Goal: Task Accomplishment & Management: Complete application form

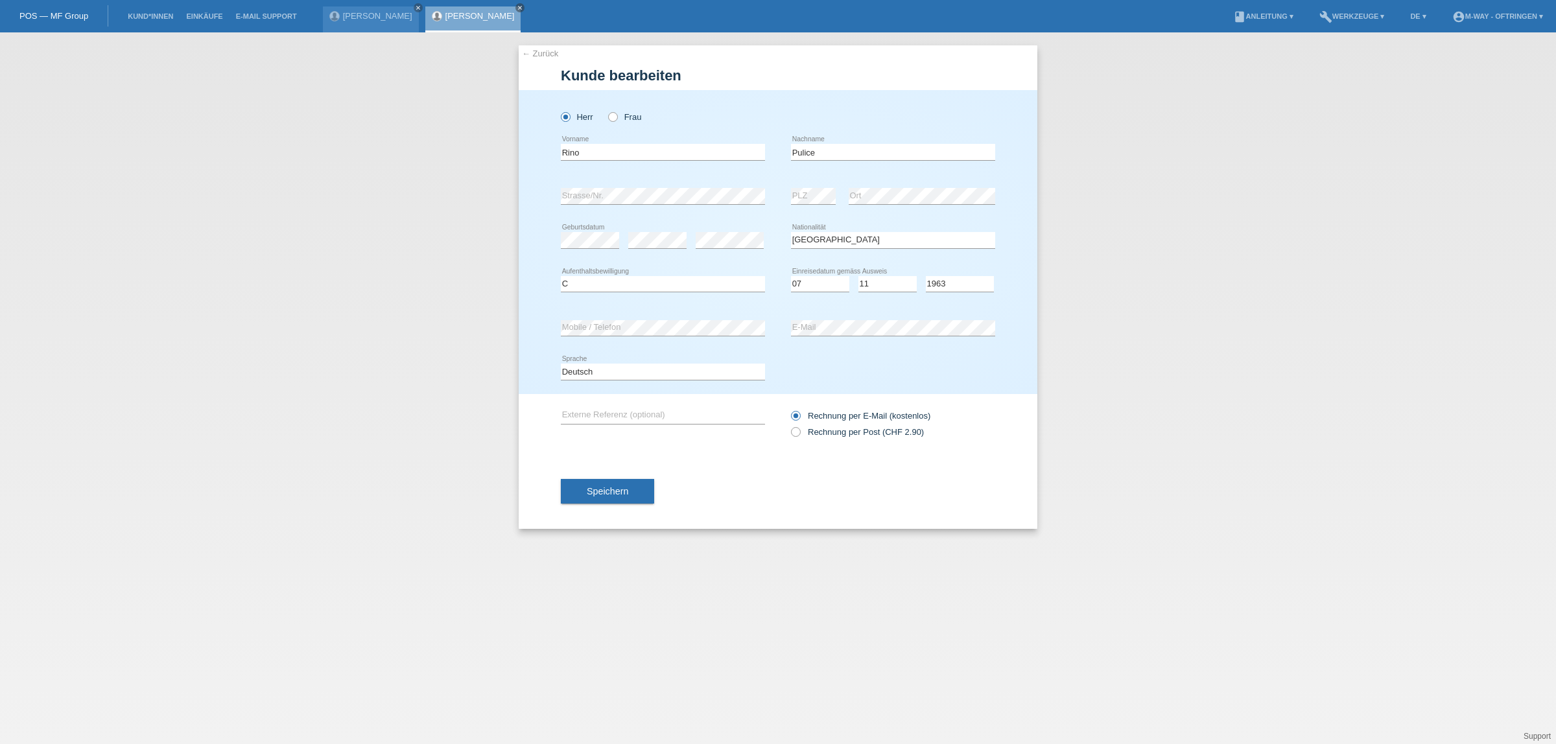
select select "IT"
select select "C"
select select "07"
select select "11"
select select "1963"
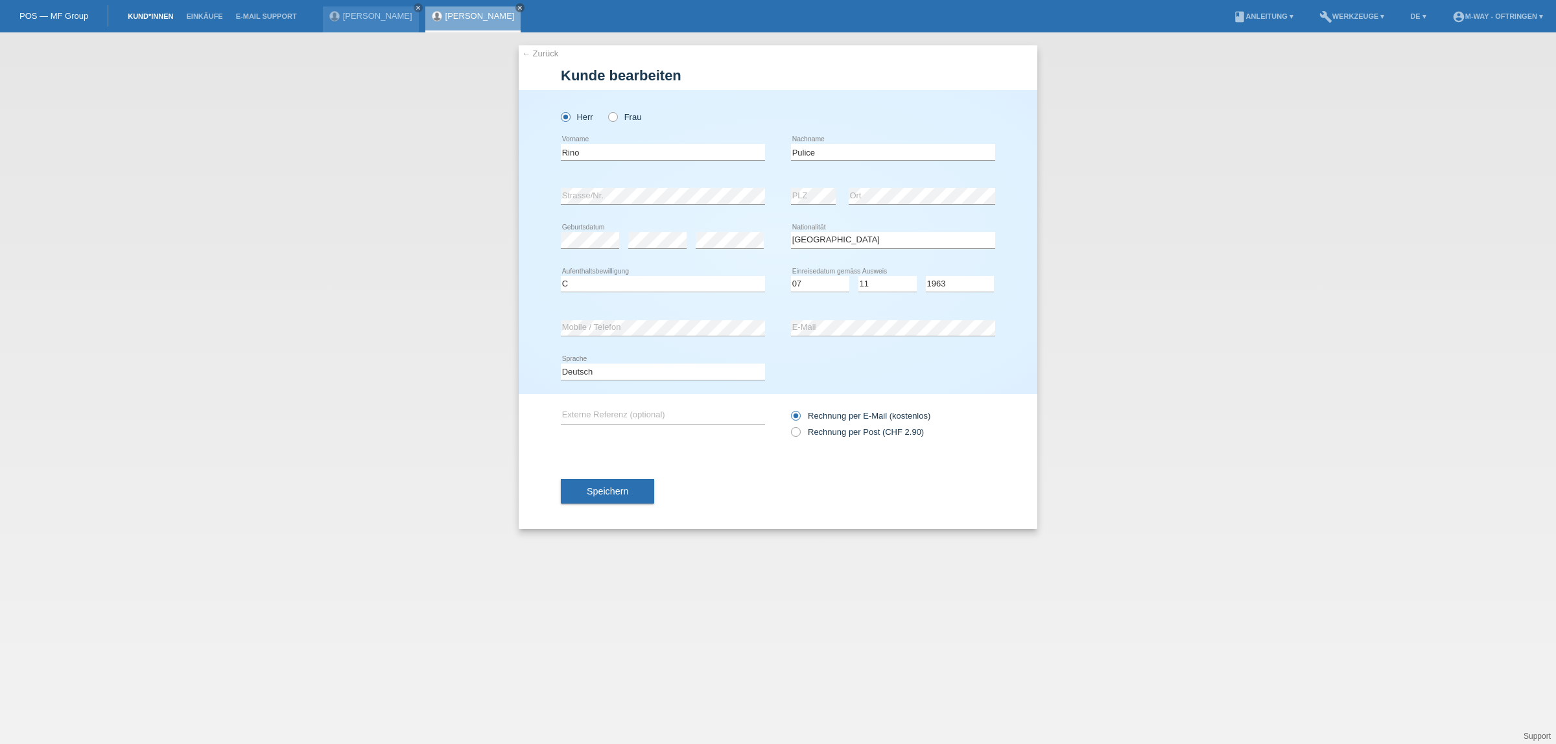
click at [154, 18] on link "Kund*innen" at bounding box center [150, 16] width 58 height 8
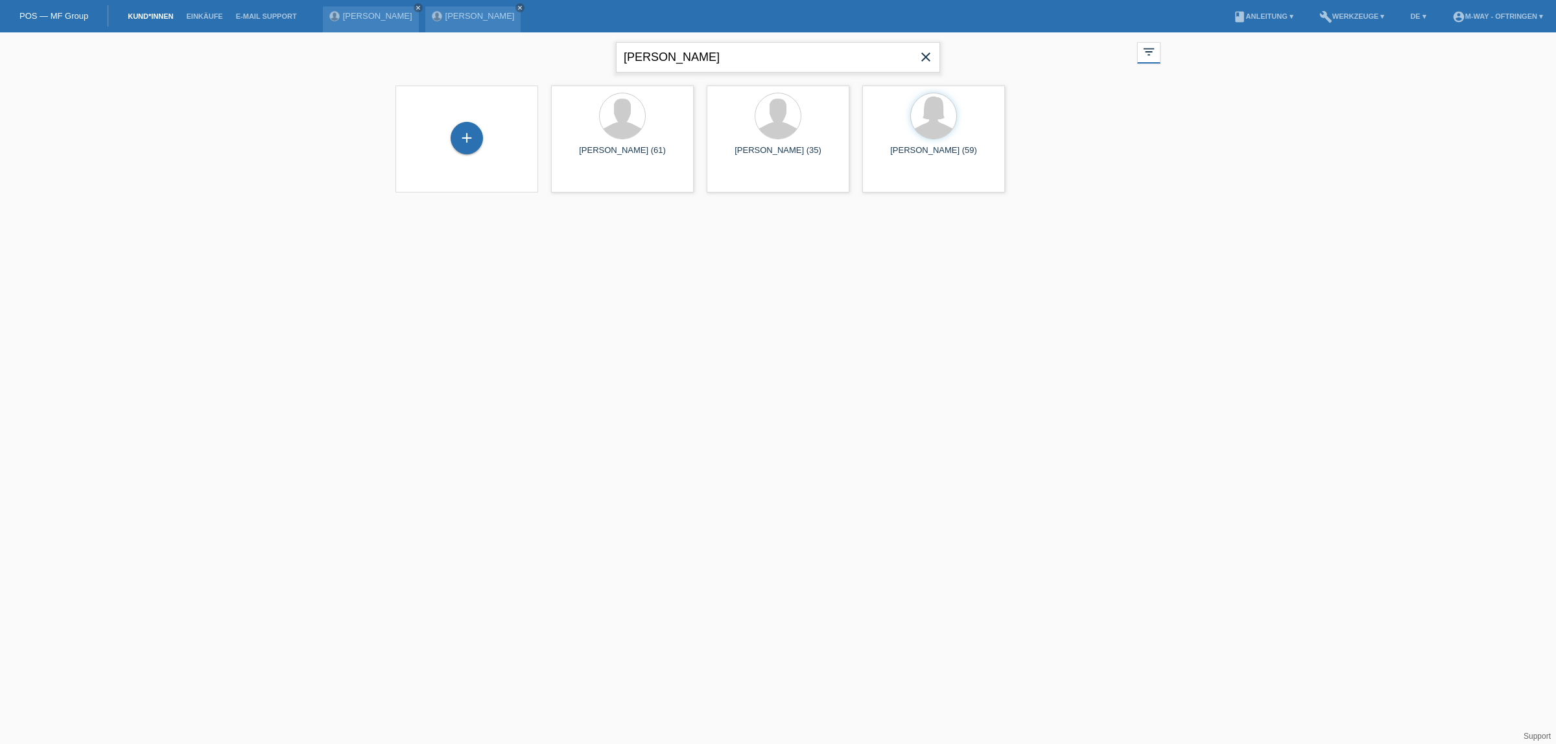
click at [691, 51] on input "pulice" at bounding box center [778, 57] width 324 height 30
type input "p"
type input "qendrim"
click at [601, 179] on span "Anzeigen" at bounding box center [588, 181] width 35 height 10
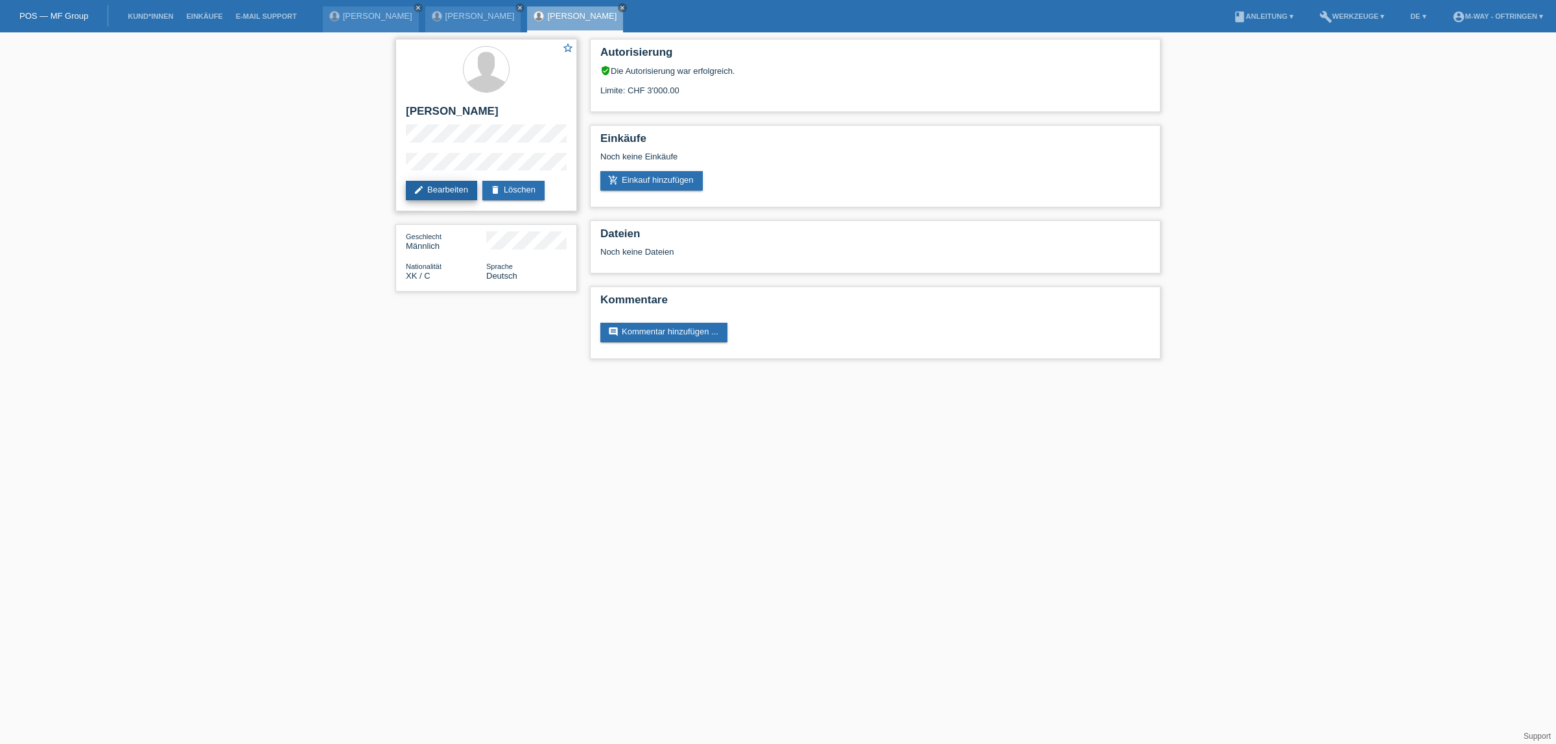
click at [458, 184] on link "edit Bearbeiten" at bounding box center [441, 190] width 71 height 19
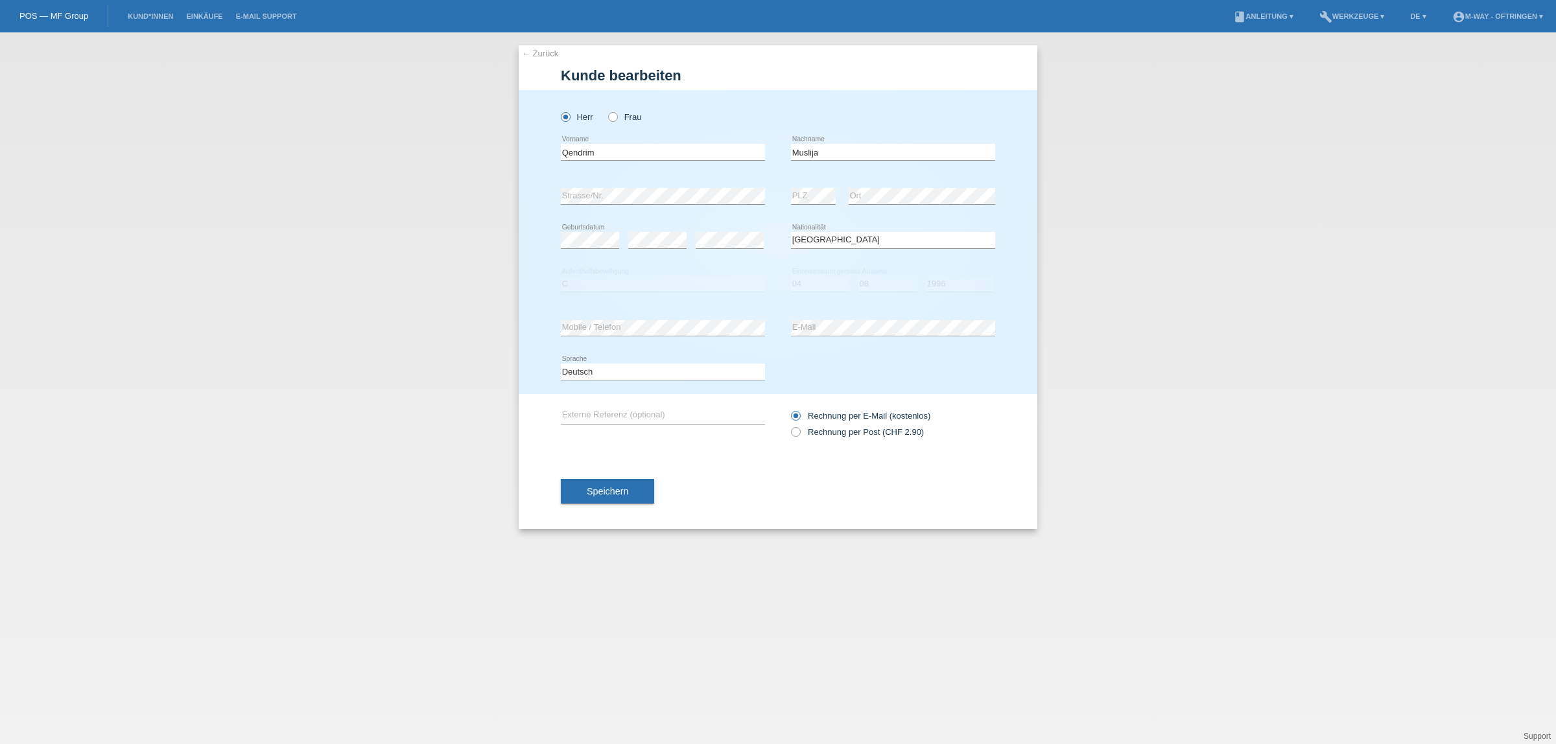
select select "XK"
select select "C"
select select "04"
select select "08"
select select "1996"
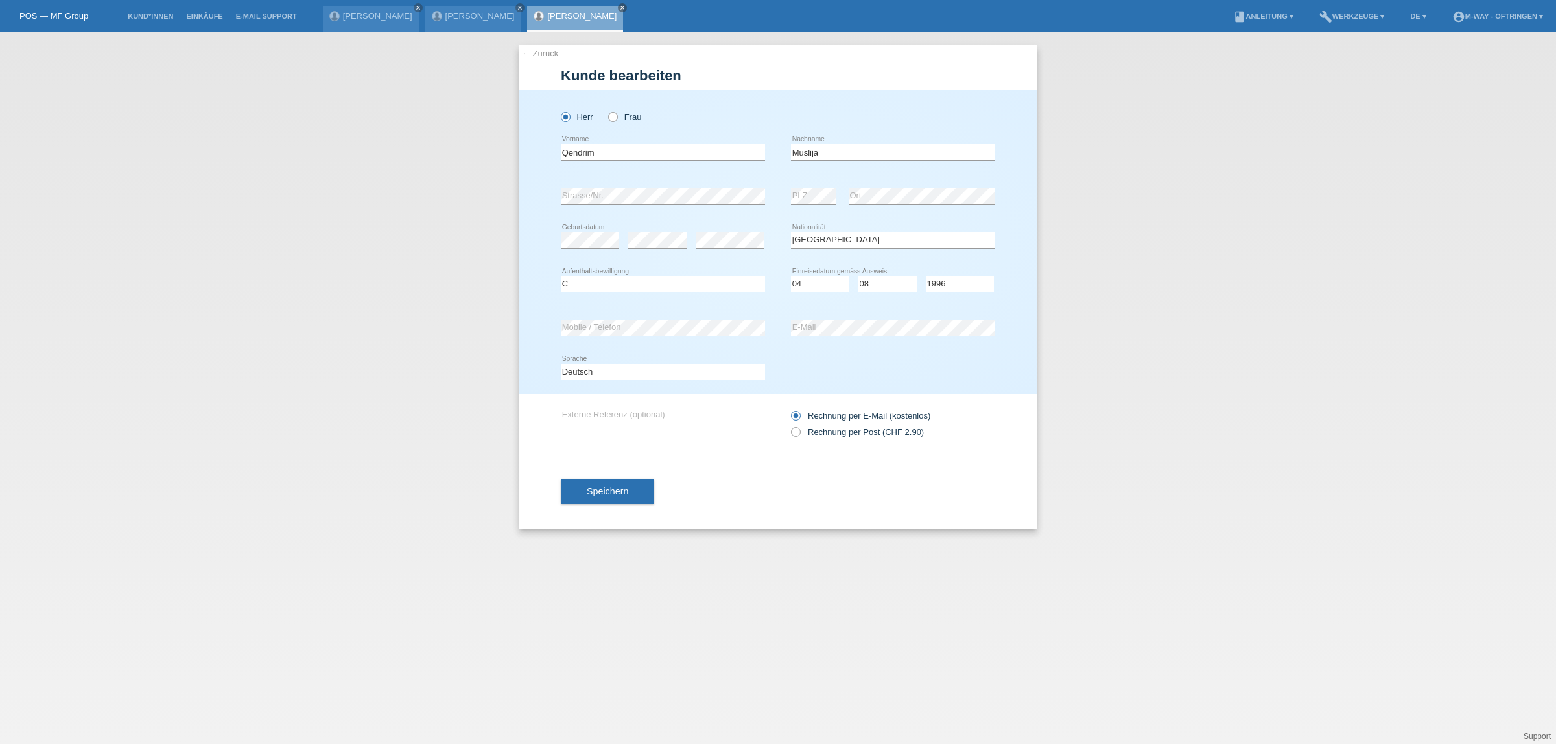
drag, startPoint x: 1484, startPoint y: 500, endPoint x: 1425, endPoint y: 402, distance: 114.0
click at [1476, 492] on div "← Zurück Kunde bearbeiten Herr Frau Qendrim error Vorname error" at bounding box center [778, 388] width 1556 height 712
click at [149, 14] on link "Kund*innen" at bounding box center [150, 16] width 58 height 8
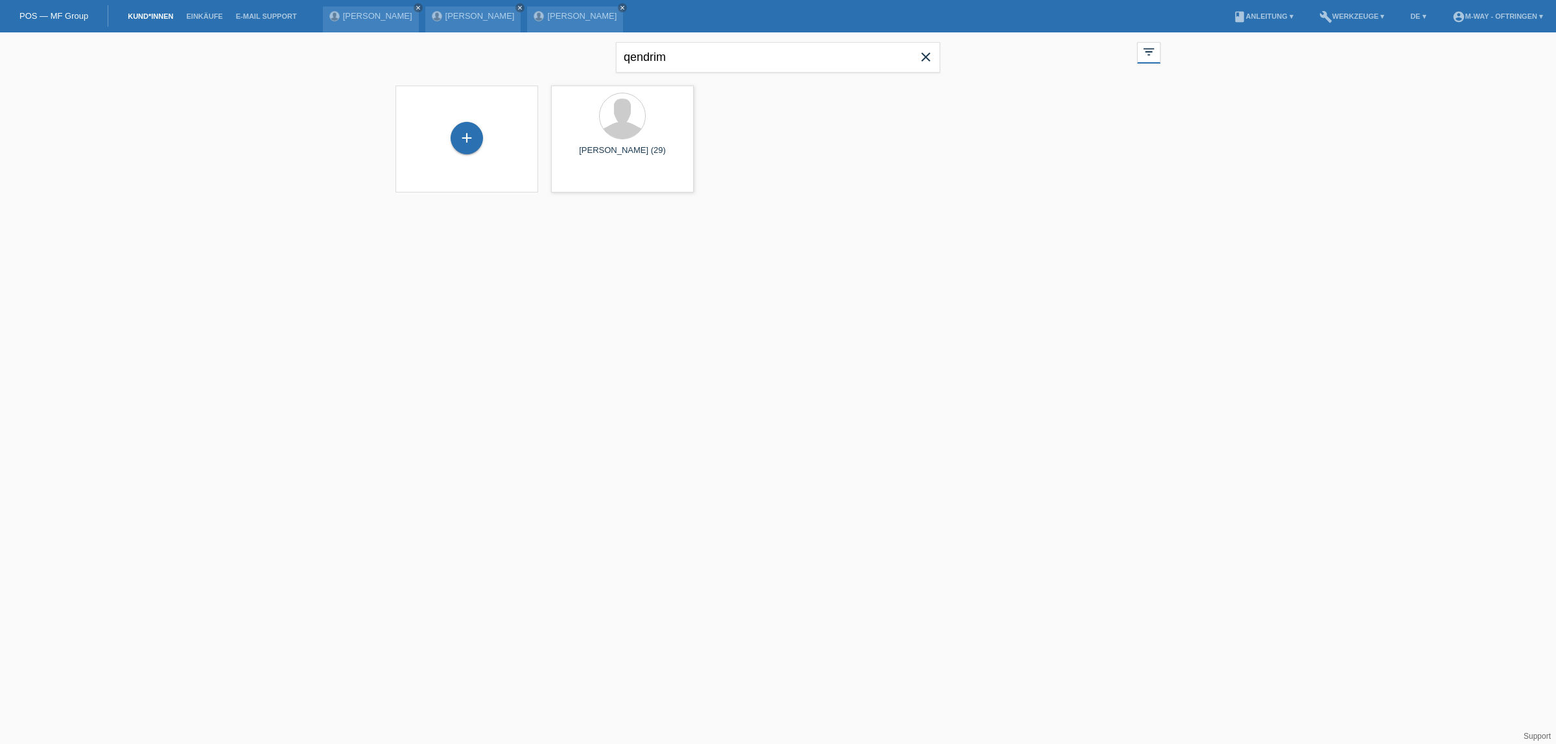
click at [924, 53] on icon "close" at bounding box center [926, 57] width 16 height 16
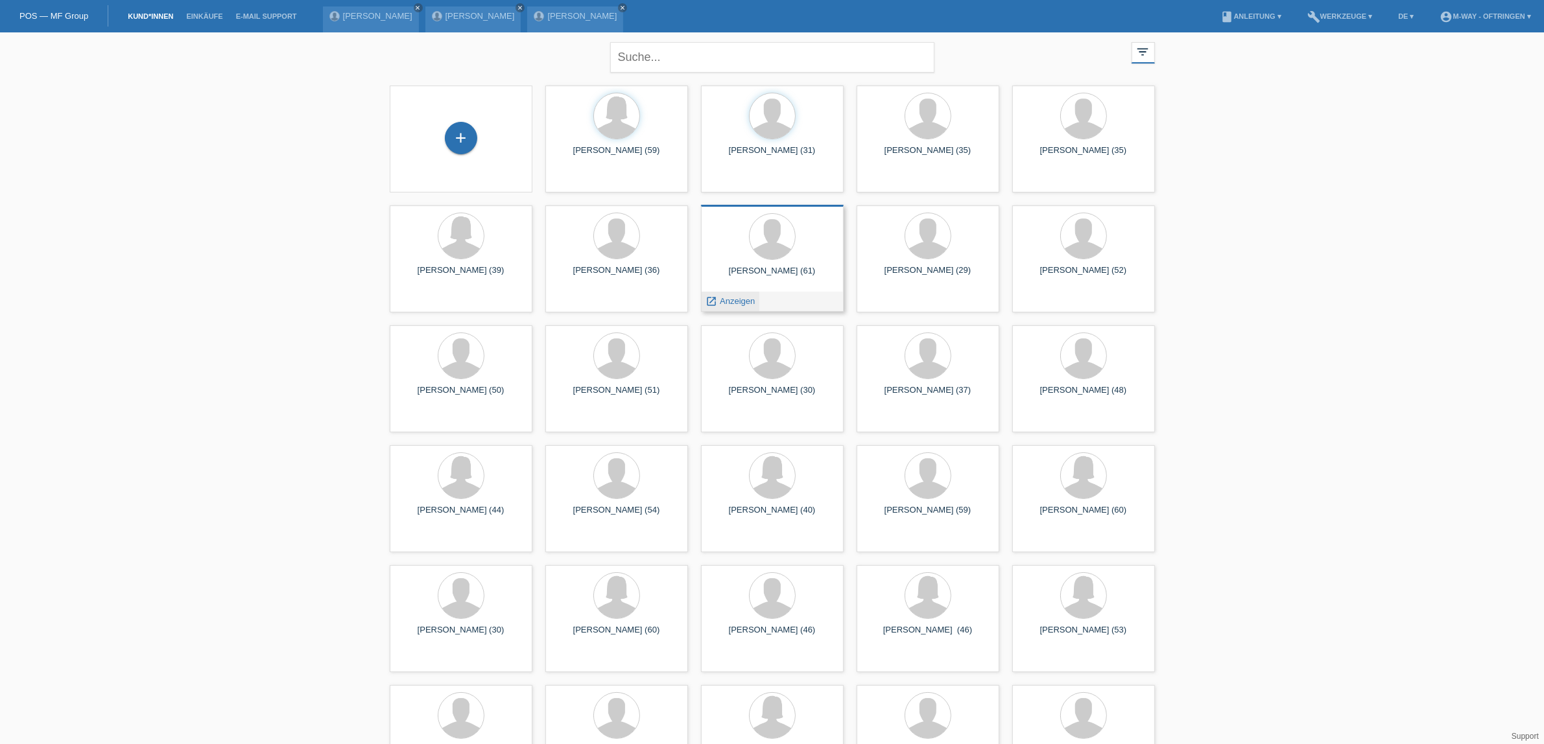
click at [737, 298] on span "Anzeigen" at bounding box center [737, 301] width 35 height 10
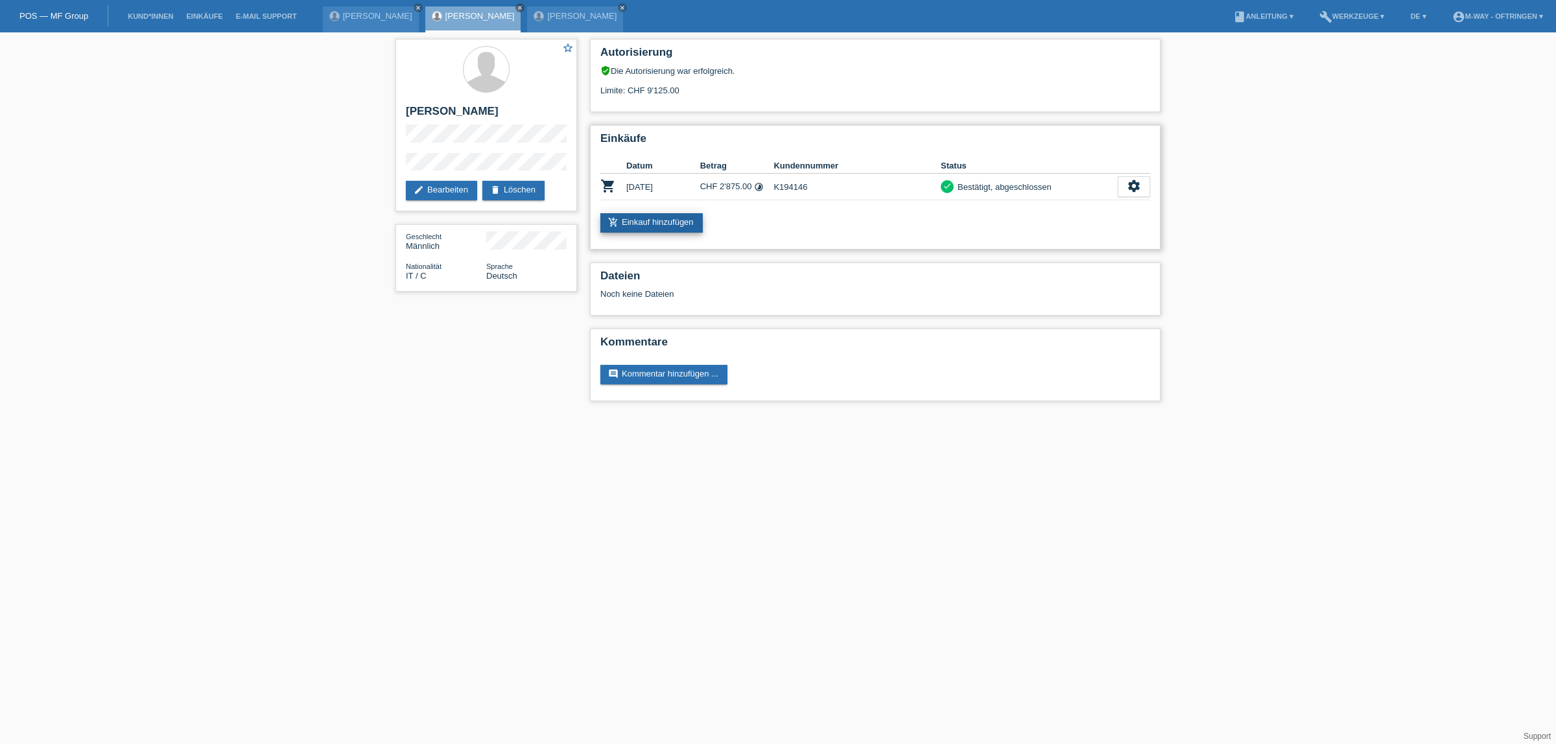
click at [667, 215] on link "add_shopping_cart Einkauf hinzufügen" at bounding box center [651, 222] width 102 height 19
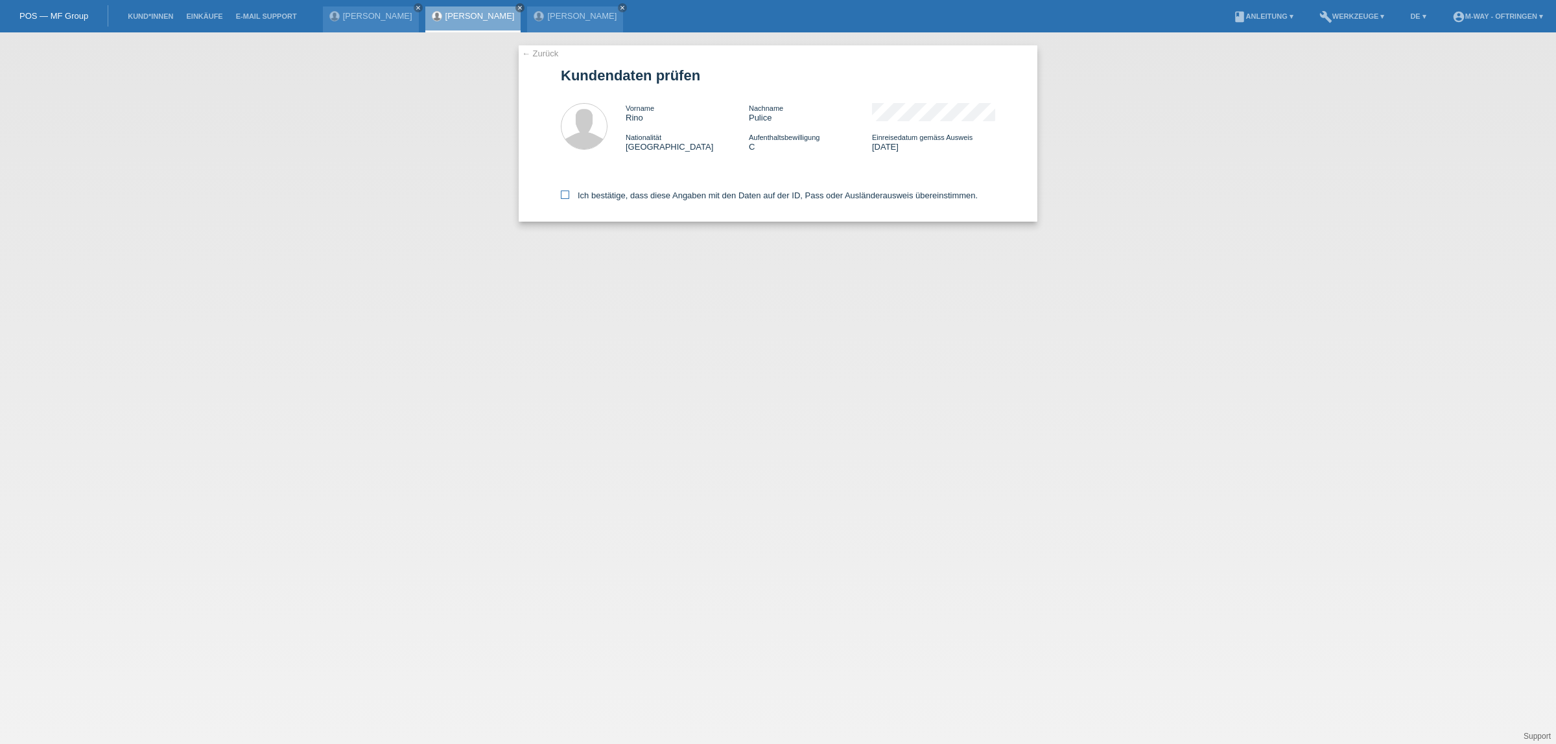
click at [566, 192] on icon at bounding box center [565, 195] width 8 height 8
click at [566, 192] on input "Ich bestätige, dass diese Angaben mit den Daten auf der ID, Pass oder Ausländer…" at bounding box center [565, 195] width 8 height 8
checkbox input "true"
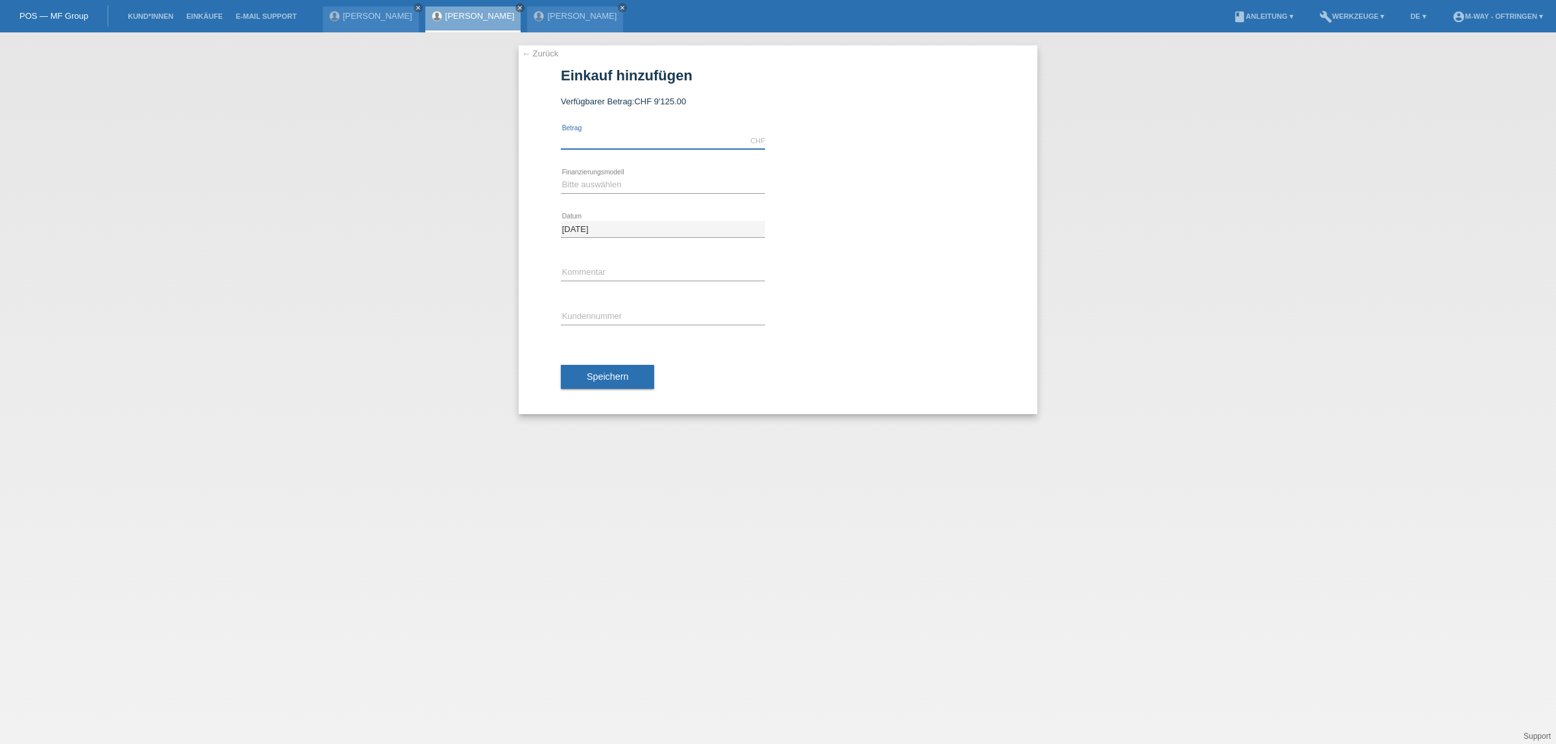
click at [597, 138] on input "text" at bounding box center [663, 141] width 204 height 16
type input "3399.00"
click at [589, 186] on select "Bitte auswählen Fixe Raten Kauf auf Rechnung mit Teilzahlungsoption" at bounding box center [663, 185] width 204 height 16
select select "77"
click at [561, 177] on select "Bitte auswählen Fixe Raten Kauf auf Rechnung mit Teilzahlungsoption" at bounding box center [663, 185] width 204 height 16
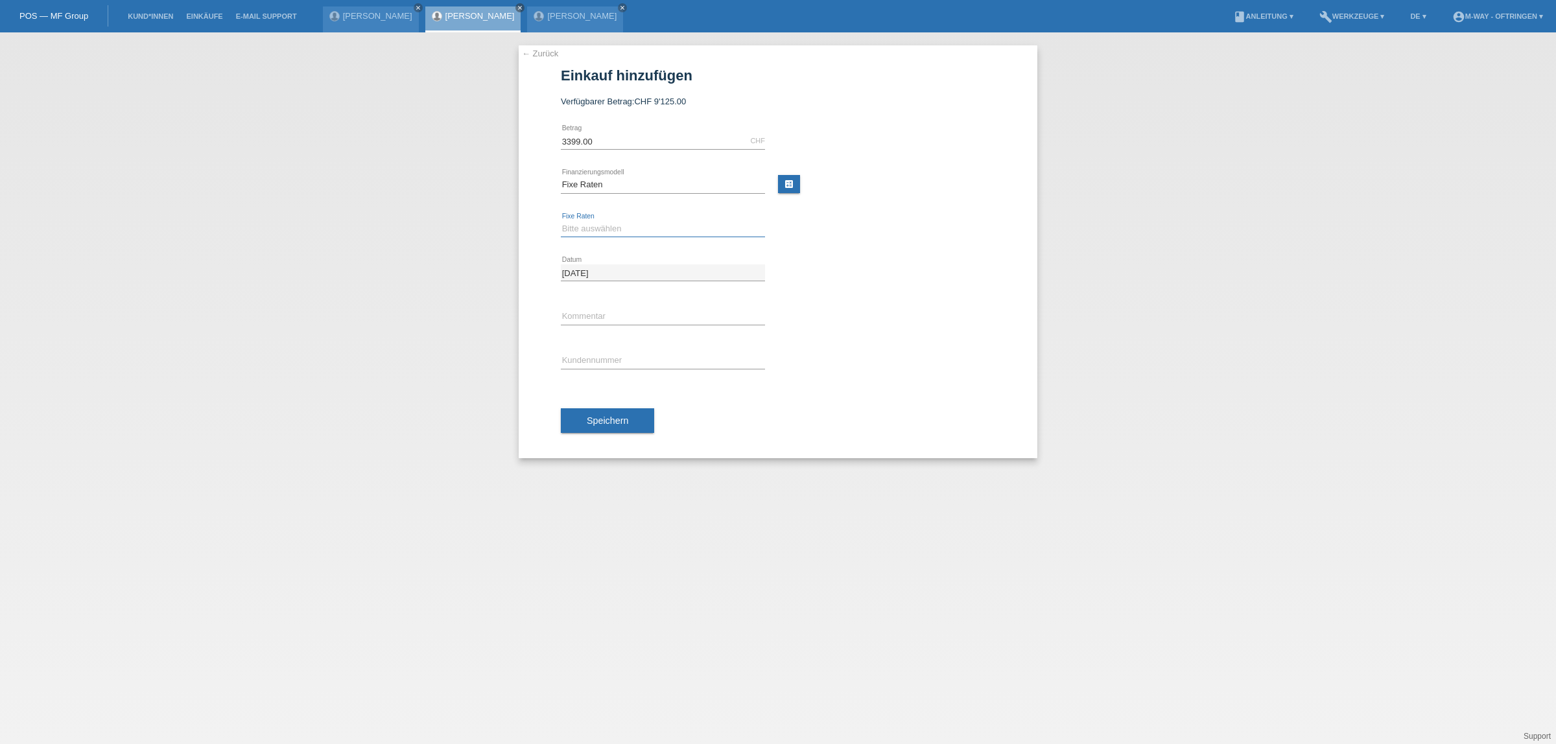
click at [580, 227] on select "Bitte auswählen 4 Raten 5 Raten 6 Raten 7 Raten 8 Raten 9 Raten 10 Raten 11 Rat…" at bounding box center [663, 229] width 204 height 16
select select "202"
click at [561, 221] on select "Bitte auswählen 4 Raten 5 Raten 6 Raten 7 Raten 8 Raten 9 Raten 10 Raten 11 Rat…" at bounding box center [663, 229] width 204 height 16
click at [590, 364] on input "text" at bounding box center [663, 361] width 204 height 16
type input "K194146"
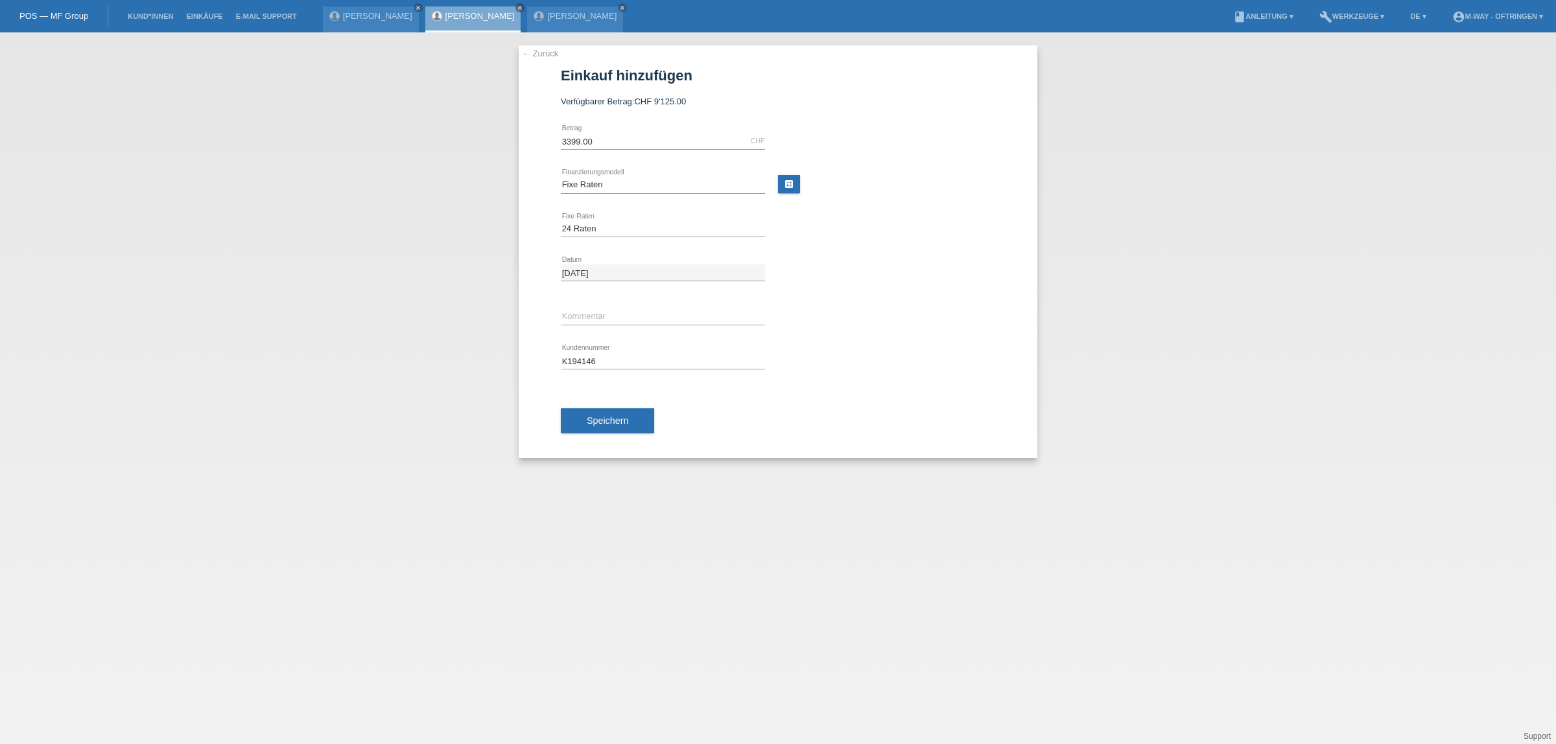
click at [595, 421] on span "Speichern" at bounding box center [608, 421] width 42 height 10
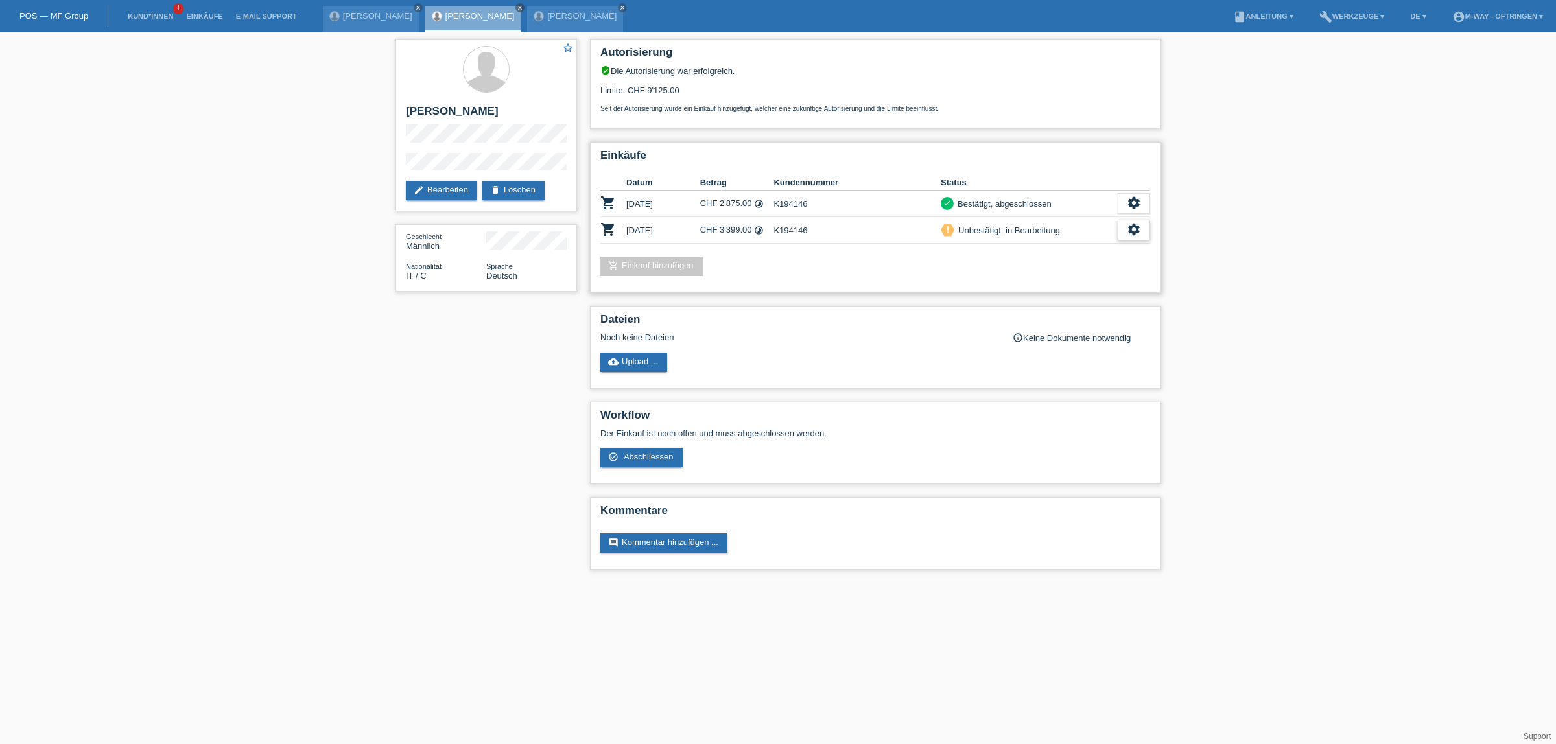
click at [1133, 225] on icon "settings" at bounding box center [1134, 229] width 14 height 14
click at [1036, 283] on span "Abschliessen" at bounding box center [1031, 286] width 54 height 16
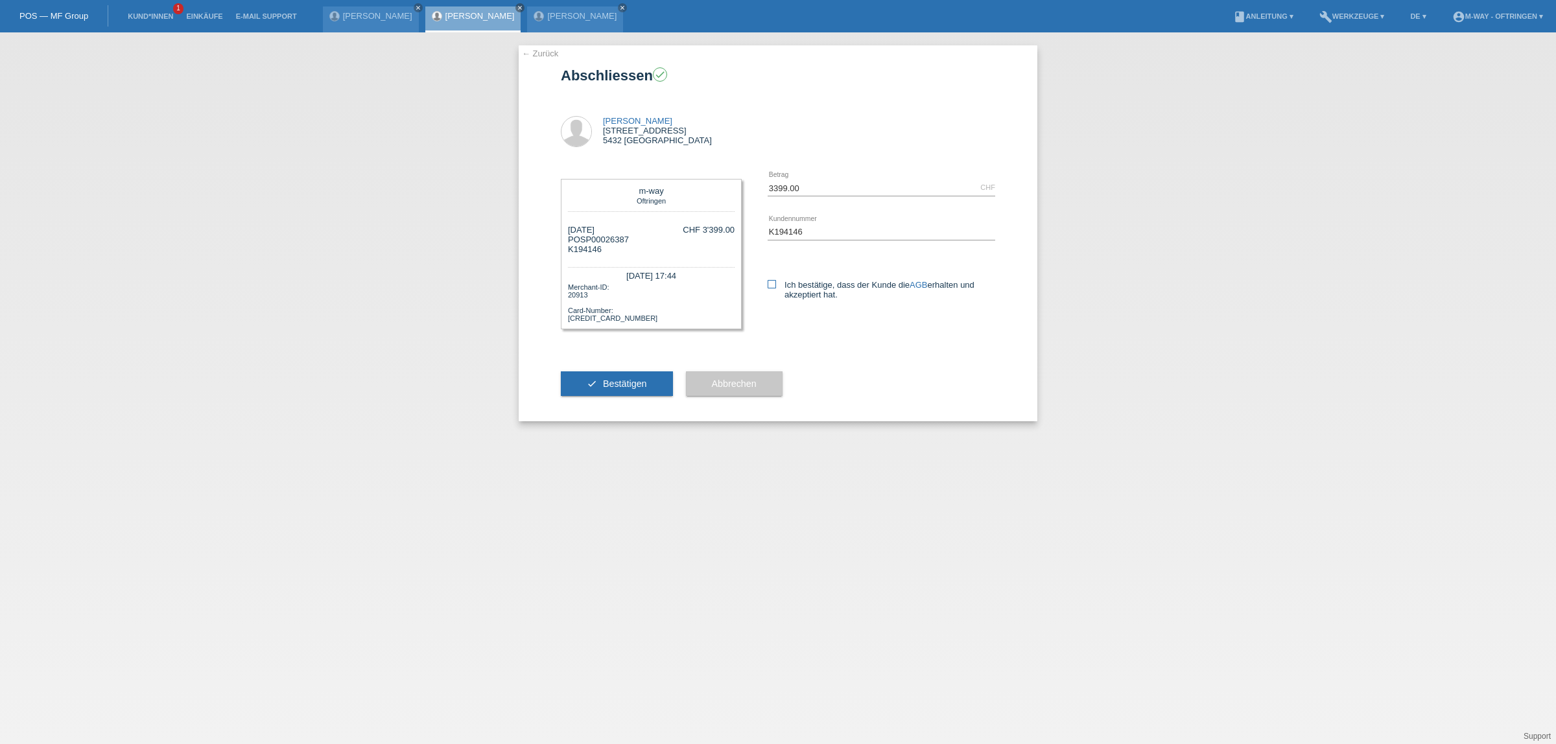
click at [772, 282] on icon at bounding box center [772, 284] width 8 height 8
click at [772, 282] on input "Ich bestätige, dass der Kunde die AGB erhalten und akzeptiert hat." at bounding box center [772, 284] width 8 height 8
checkbox input "true"
click at [648, 381] on button "check Bestätigen" at bounding box center [617, 384] width 112 height 25
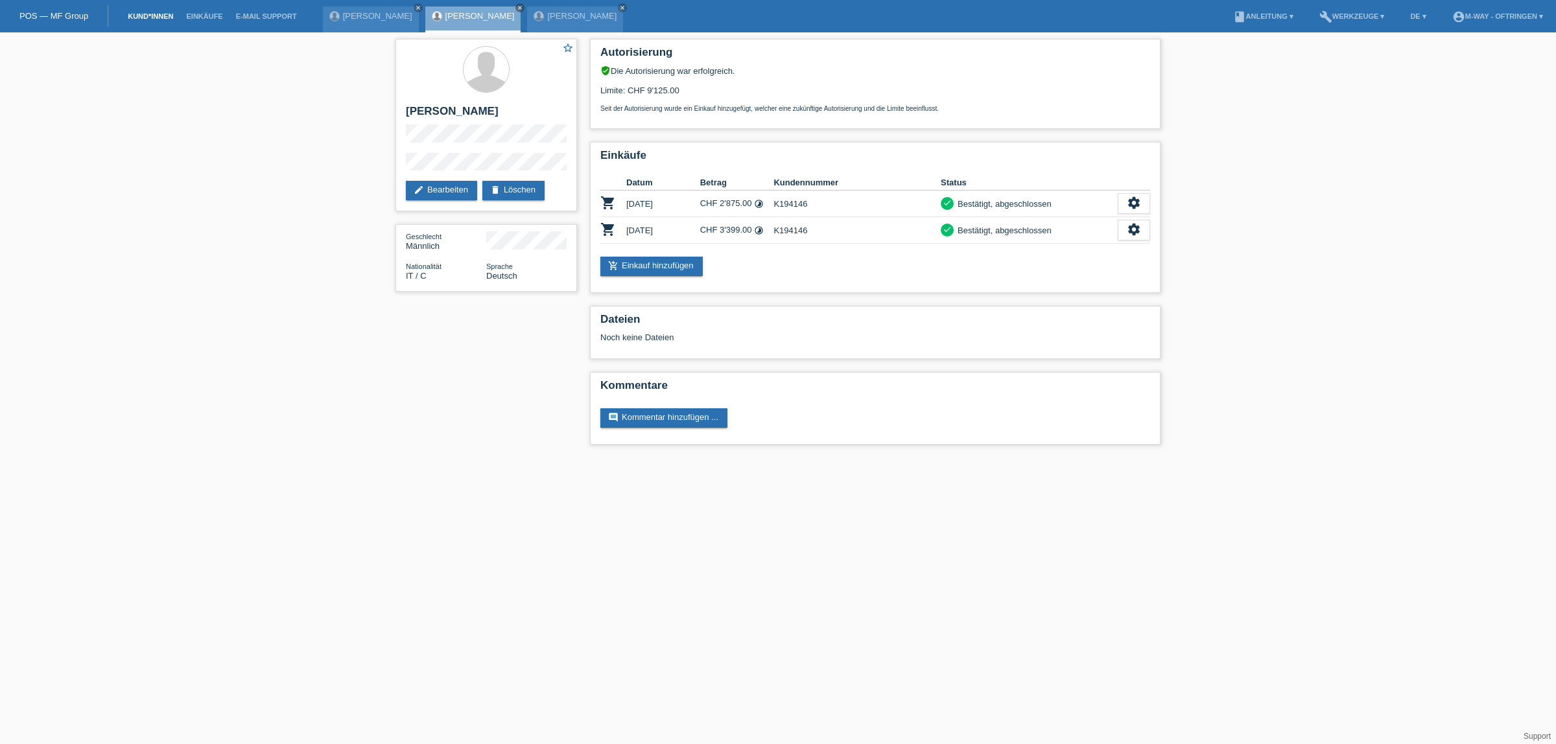
click at [143, 12] on link "Kund*innen" at bounding box center [150, 16] width 58 height 8
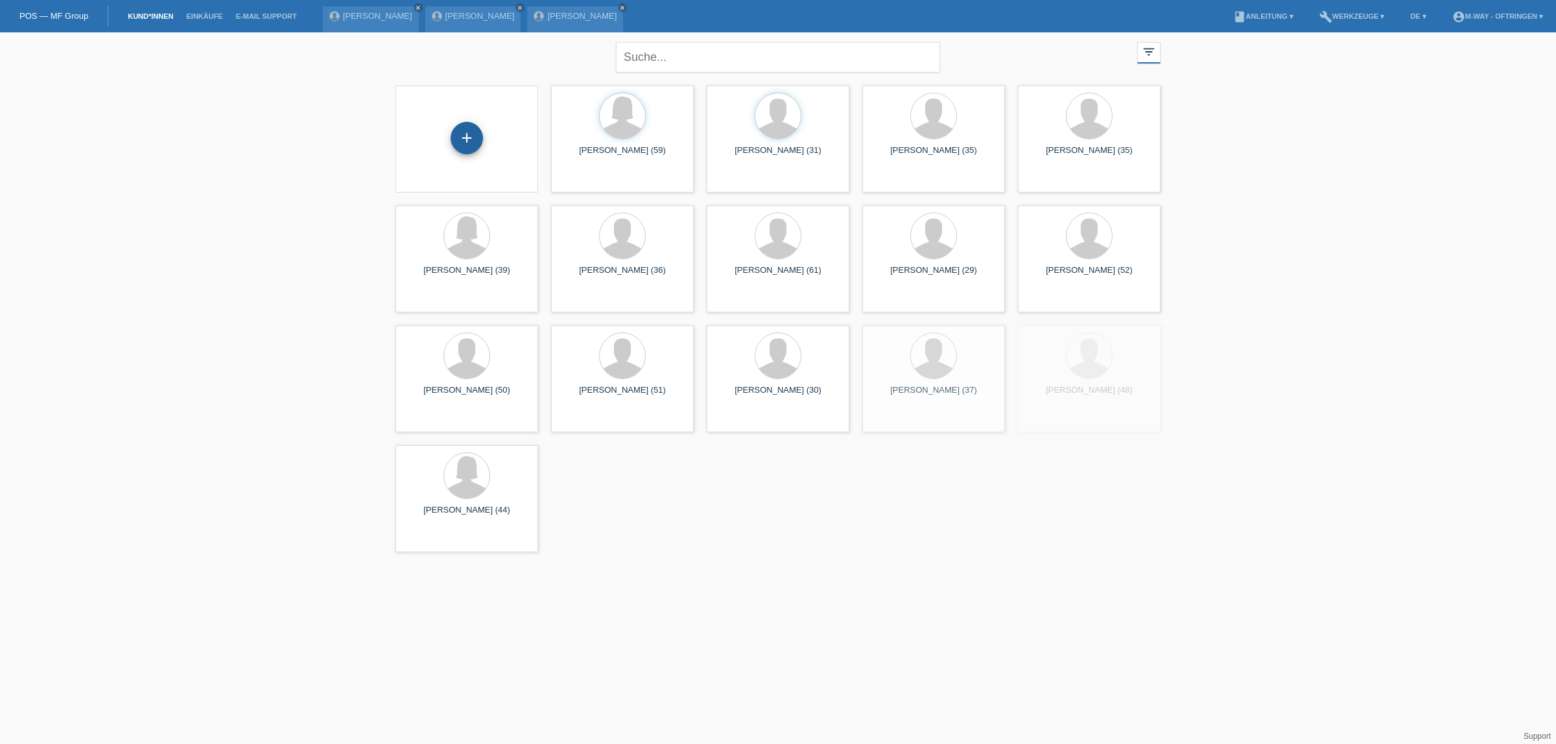
click at [466, 131] on div "+" at bounding box center [467, 138] width 32 height 32
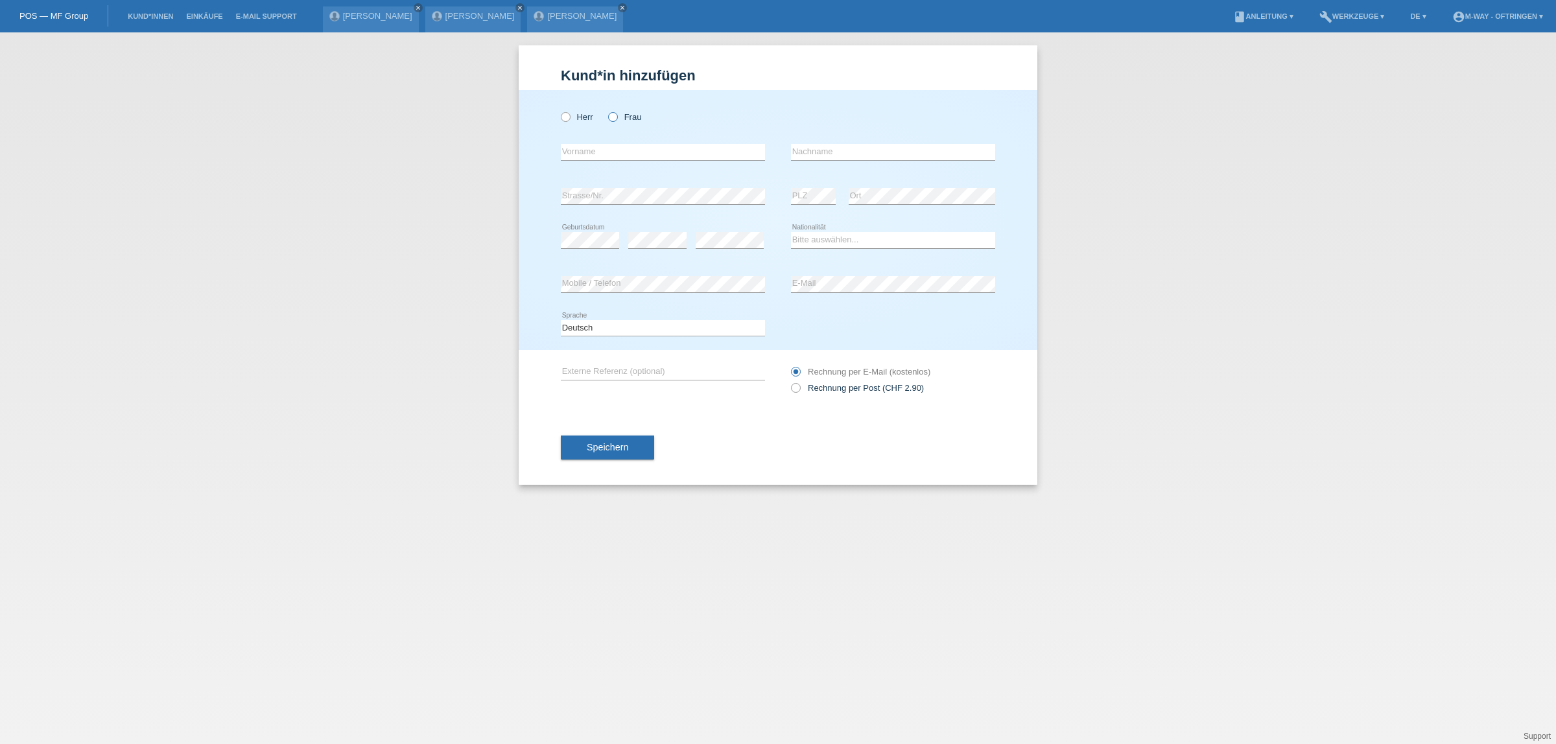
click at [606, 110] on icon at bounding box center [606, 110] width 0 height 0
click at [611, 117] on input "Frau" at bounding box center [612, 116] width 8 height 8
radio input "true"
click at [599, 149] on input "text" at bounding box center [663, 152] width 204 height 16
type input "Mariola"
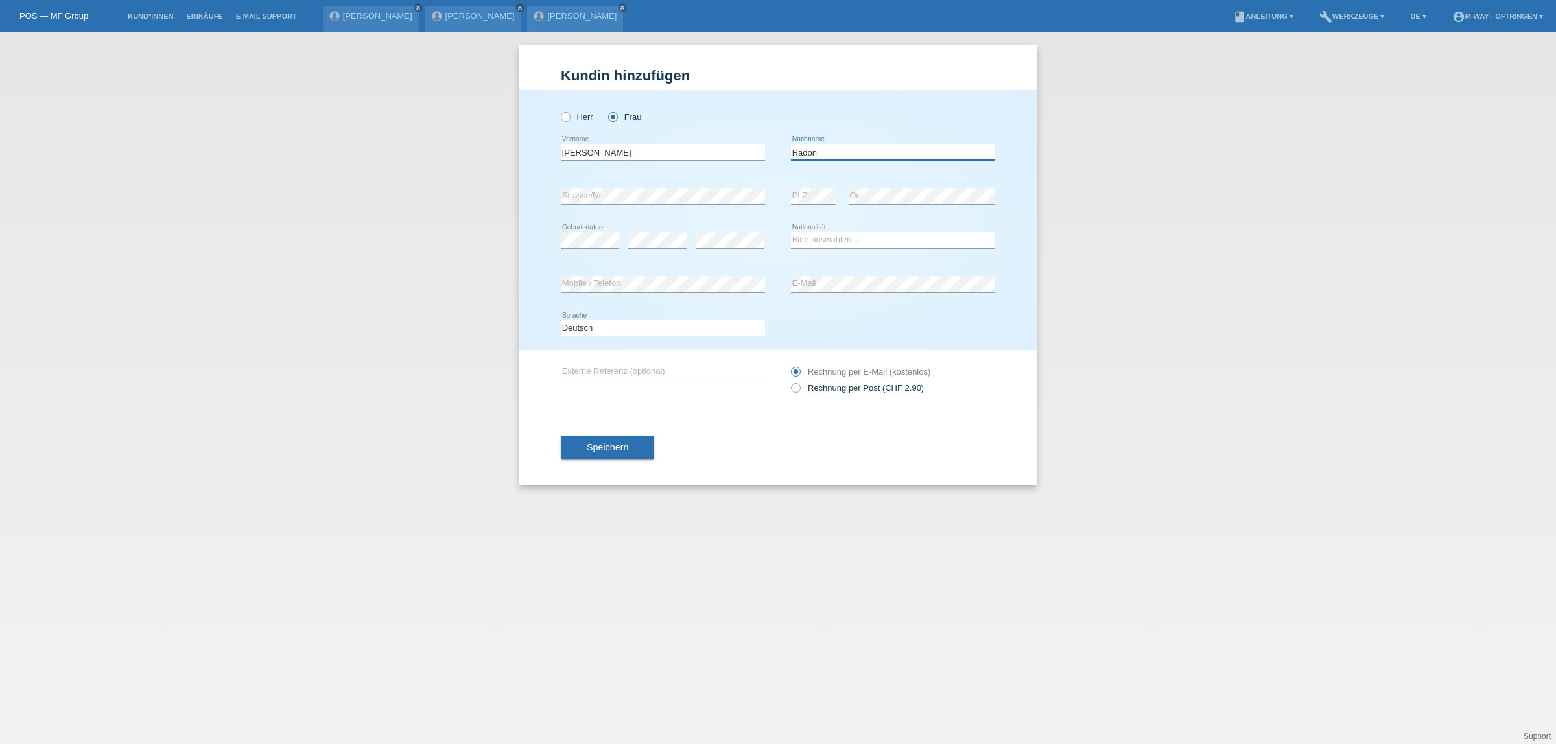
type input "Radon"
click at [822, 237] on select "Bitte auswählen... Schweiz Deutschland Liechtenstein Österreich ------------ Af…" at bounding box center [893, 240] width 204 height 16
select select "PL"
click at [791, 232] on select "Bitte auswählen... Schweiz Deutschland Liechtenstein Österreich ------------ Af…" at bounding box center [893, 240] width 204 height 16
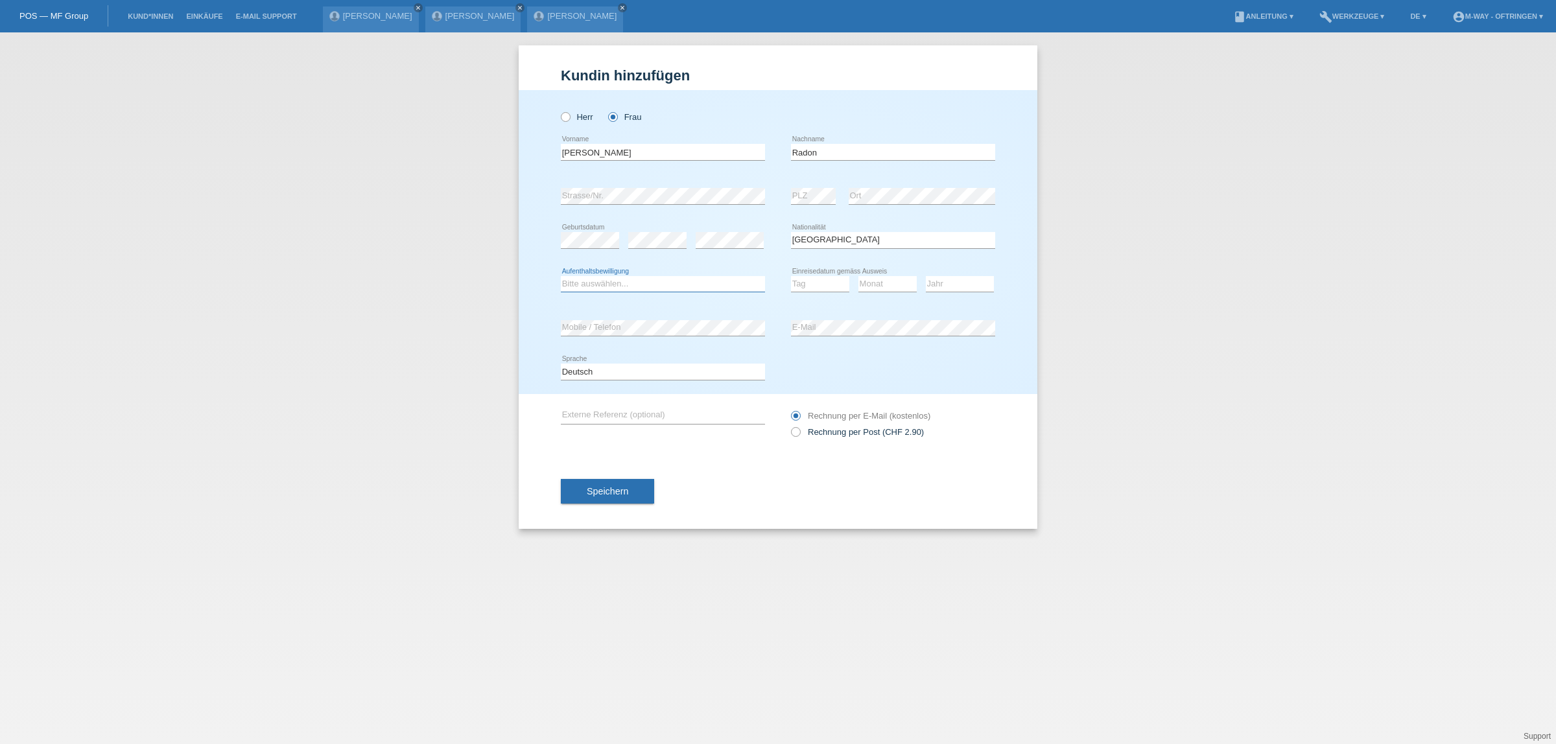
click at [620, 286] on select "Bitte auswählen... C B B - Flüchtlingsstatus Andere" at bounding box center [663, 284] width 204 height 16
select select "B"
click at [561, 276] on select "Bitte auswählen... C B B - Flüchtlingsstatus Andere" at bounding box center [663, 284] width 204 height 16
click at [815, 282] on select "Tag 01 02 03 04 05 06 07 08 09 10 11" at bounding box center [820, 284] width 58 height 16
select select "25"
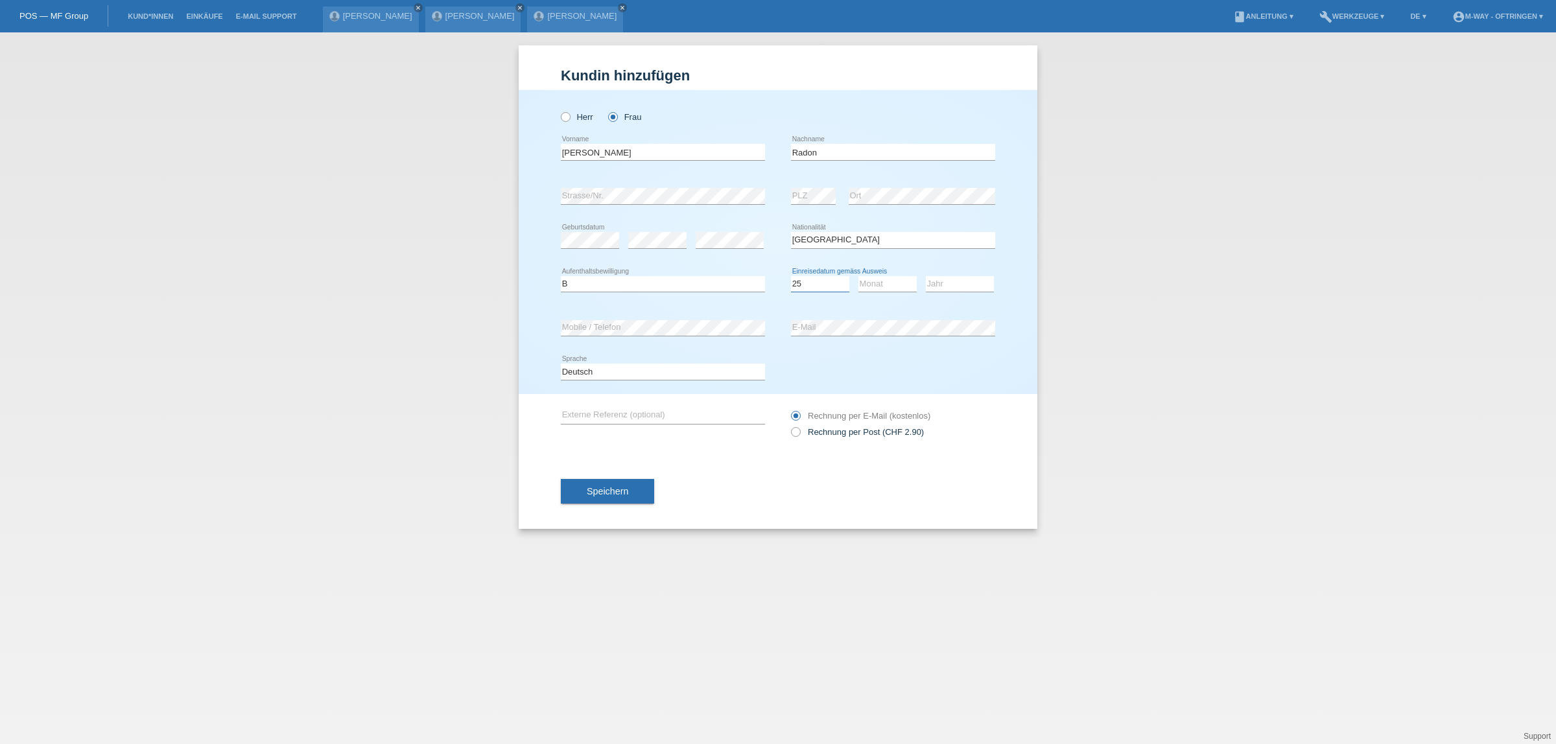
click at [791, 276] on select "Tag 01 02 03 04 05 06 07 08 09 10 11" at bounding box center [820, 284] width 58 height 16
click at [885, 285] on select "Monat 01 02 03 04 05 06 07 08 09 10 11" at bounding box center [888, 284] width 58 height 16
select select "04"
click at [859, 276] on select "Monat 01 02 03 04 05 06 07 08 09 10 11" at bounding box center [888, 284] width 58 height 16
click at [942, 279] on select "Jahr 2025 2024 2023 2022 2021 2020 2019 2018 2017 2016 2015 2014 2013 2012 2011…" at bounding box center [960, 284] width 68 height 16
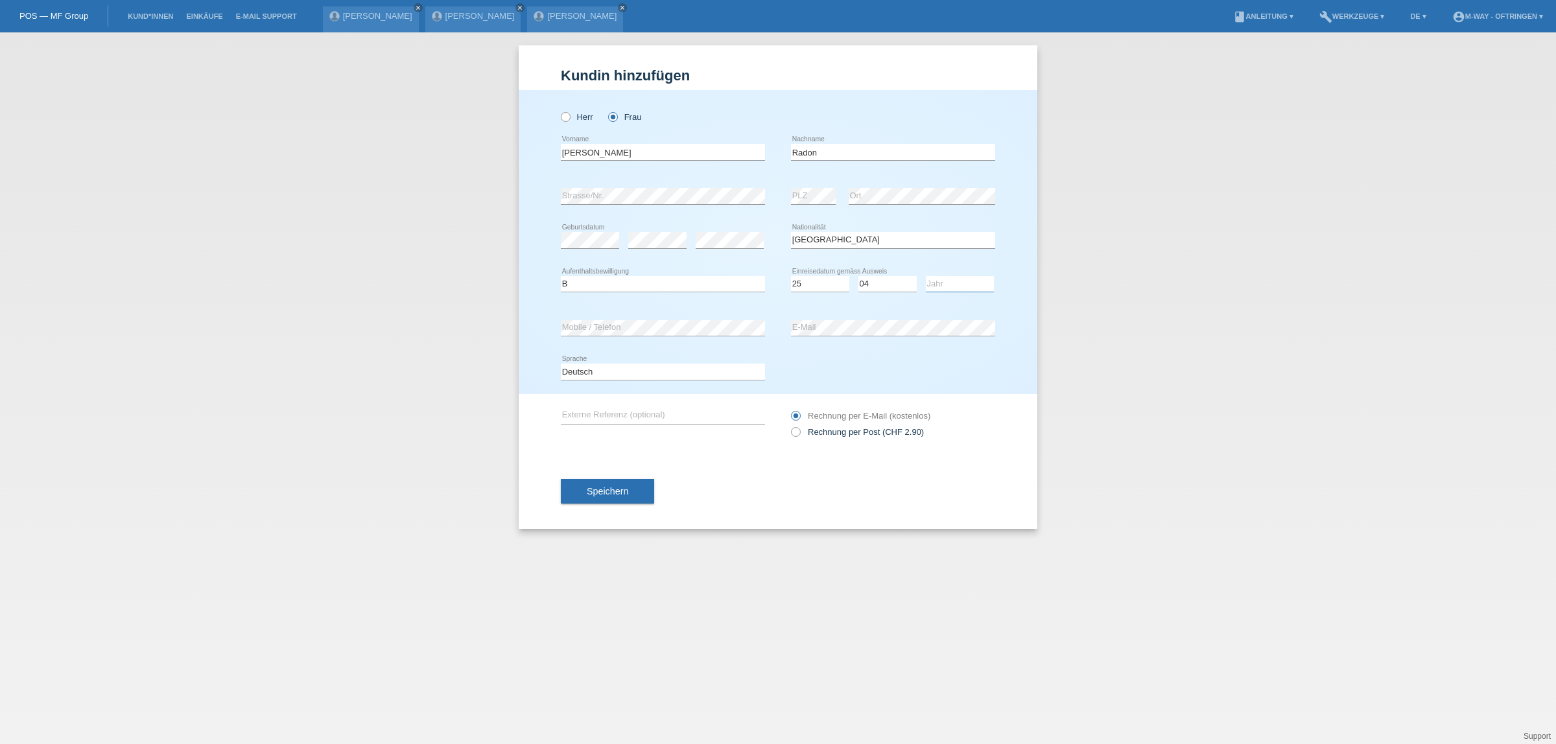
select select "2022"
click at [926, 276] on select "Jahr 2025 2024 2023 2022 2021 2020 2019 2018 2017 2016 2015 2014 2013 2012 2011…" at bounding box center [960, 284] width 68 height 16
click at [611, 480] on button "Speichern" at bounding box center [607, 491] width 93 height 25
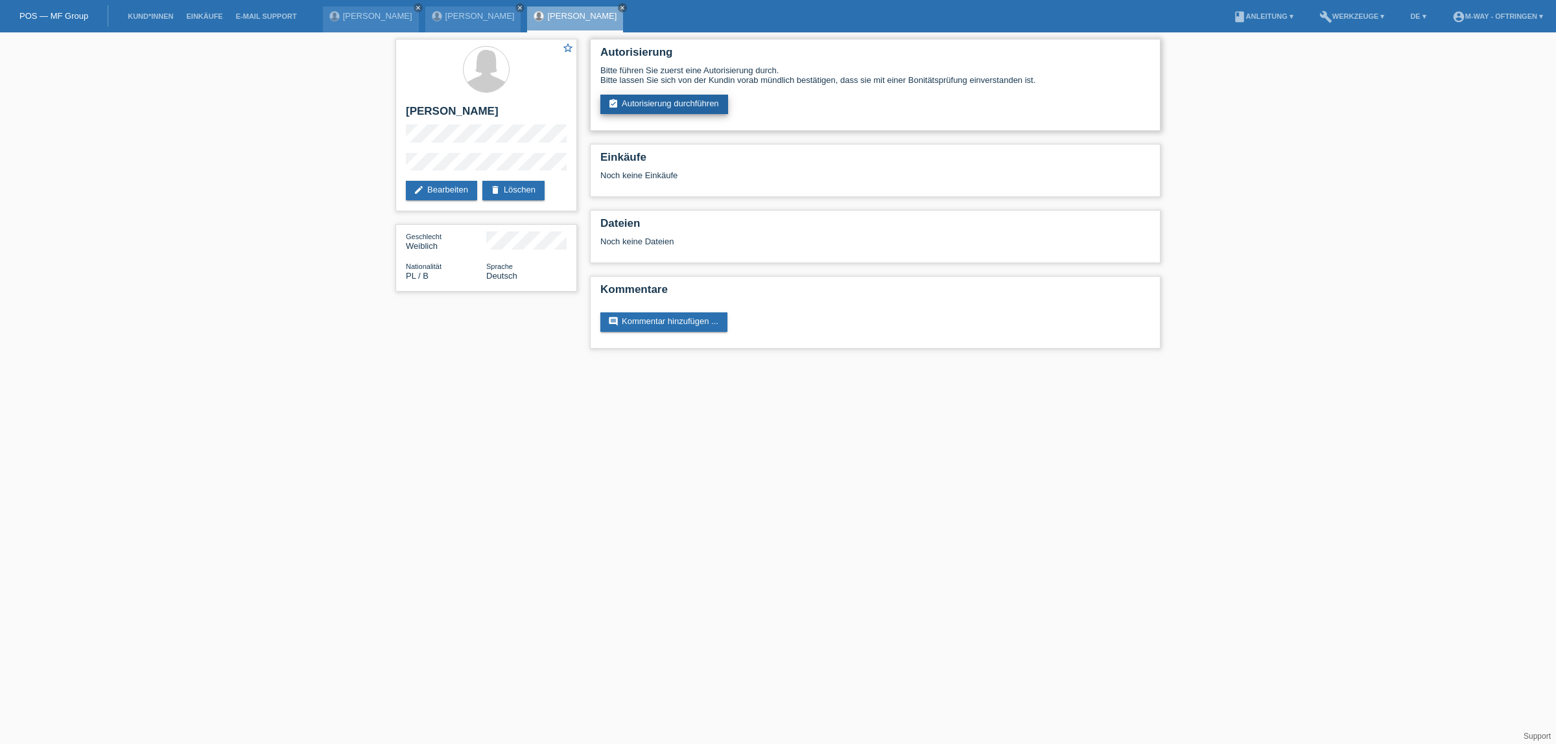
click at [663, 95] on link "assignment_turned_in Autorisierung durchführen" at bounding box center [664, 104] width 128 height 19
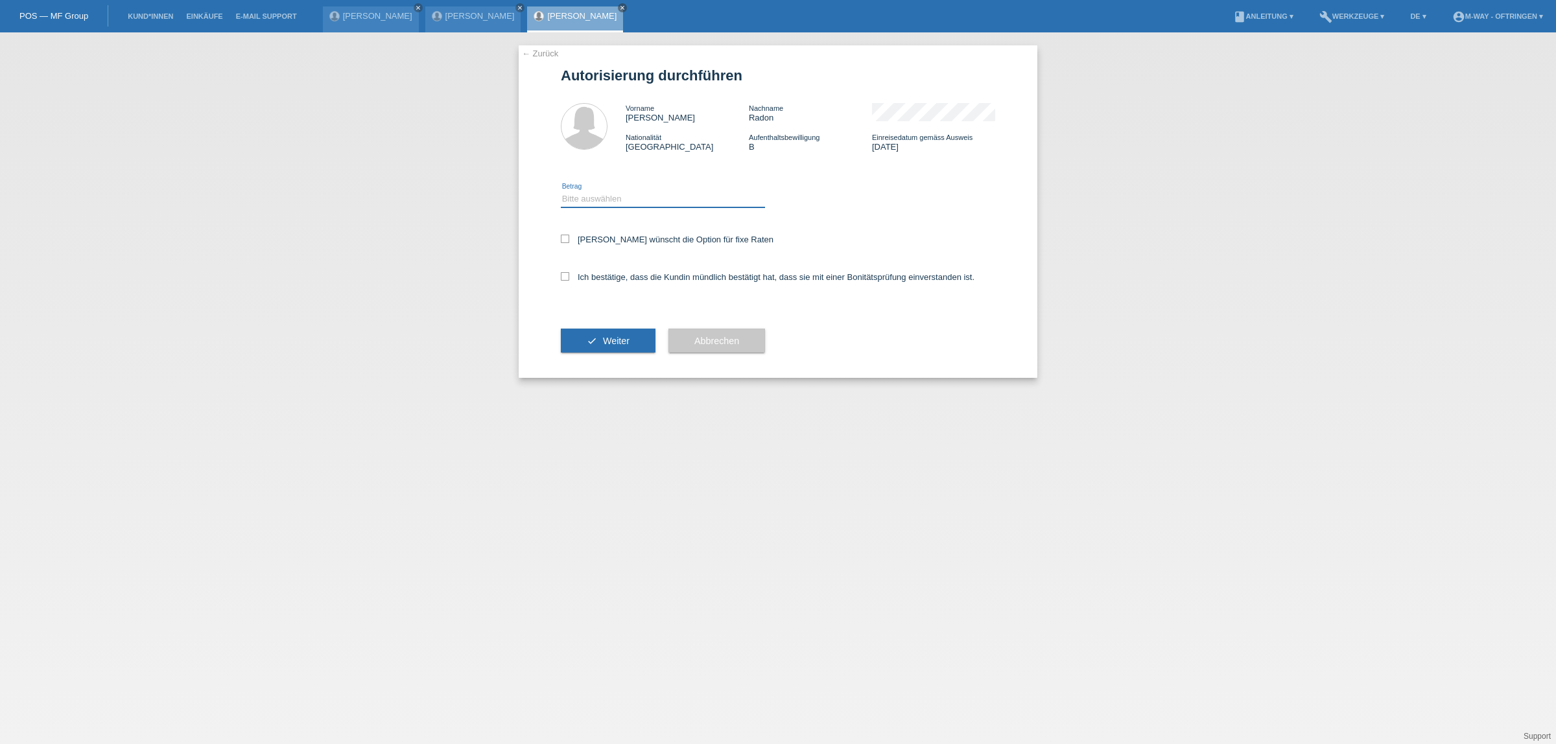
click at [621, 191] on select "Bitte auswählen CHF 1.00 - CHF 499.00 CHF 500.00 - CHF 1'999.00 CHF 2'000.00 - …" at bounding box center [663, 199] width 204 height 16
select select "3"
click at [561, 191] on select "Bitte auswählen CHF 1.00 - CHF 499.00 CHF 500.00 - CHF 1'999.00 CHF 2'000.00 - …" at bounding box center [663, 199] width 204 height 16
click at [565, 239] on icon at bounding box center [565, 239] width 8 height 8
click at [565, 239] on input "[PERSON_NAME] wünscht die Option für fixe Raten" at bounding box center [565, 239] width 8 height 8
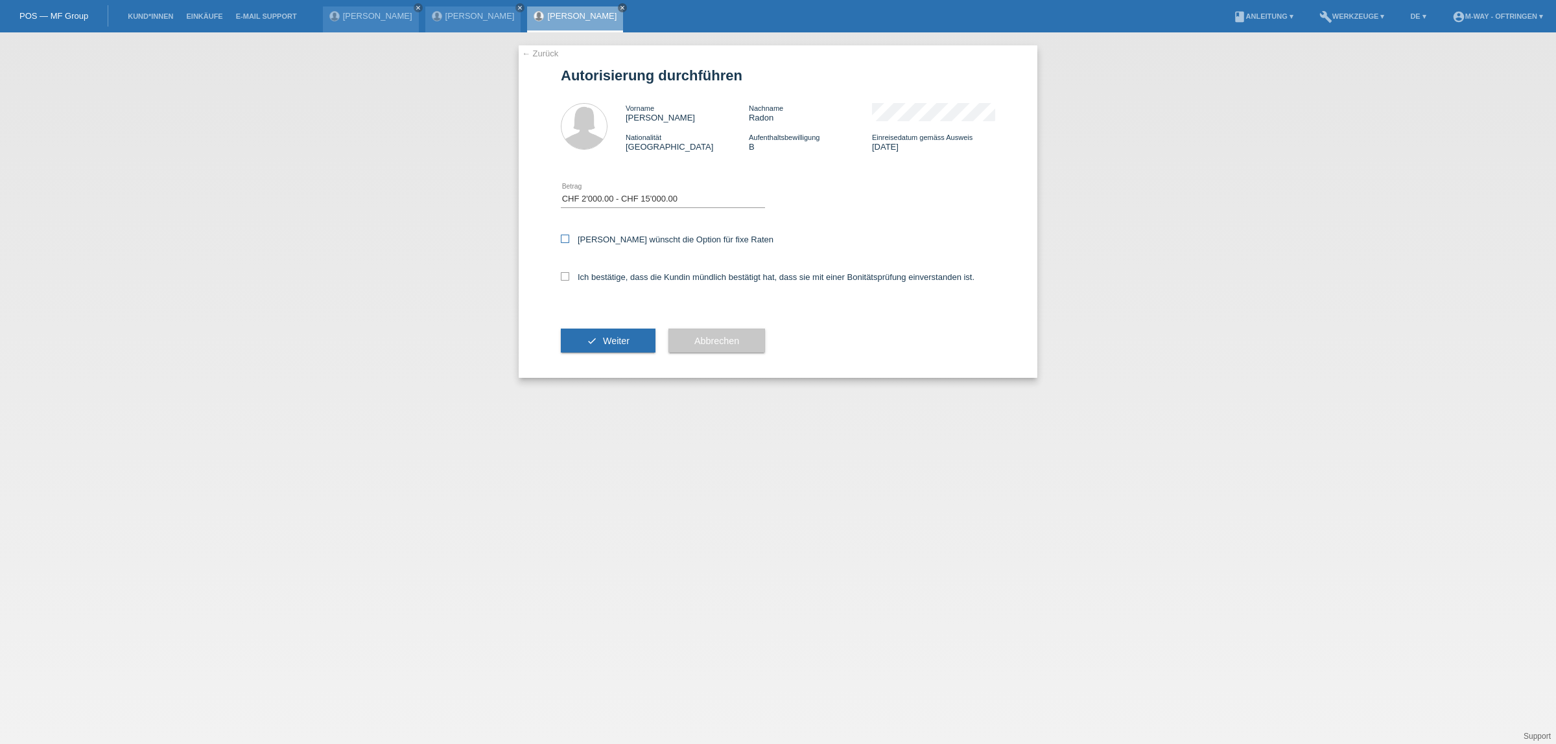
checkbox input "true"
click at [565, 272] on icon at bounding box center [565, 276] width 8 height 8
click at [565, 272] on input "Ich bestätige, dass die Kundin mündlich bestätigt hat, dass sie mit einer Bonit…" at bounding box center [565, 276] width 8 height 8
checkbox input "true"
click at [576, 332] on button "check Weiter" at bounding box center [608, 341] width 95 height 25
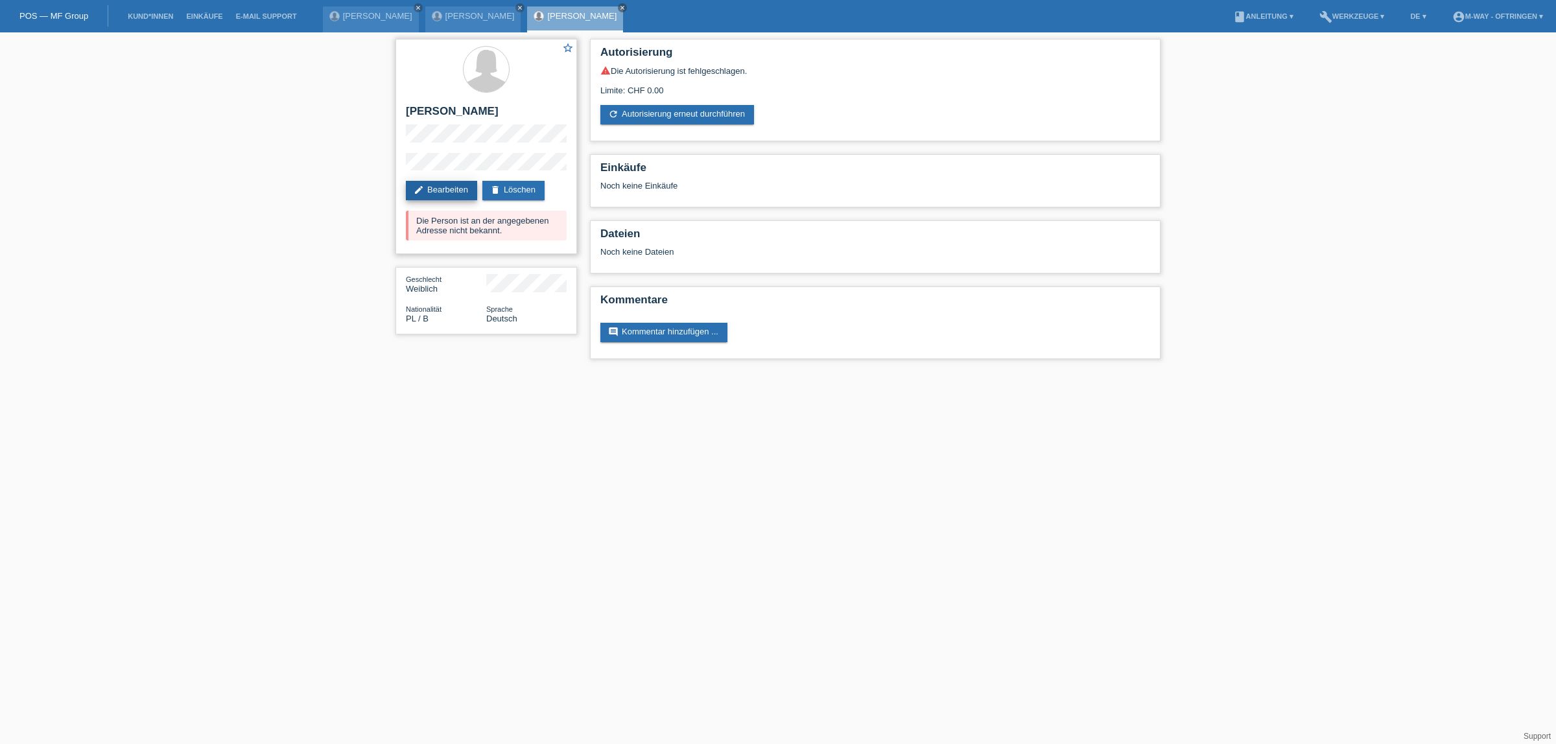
click at [458, 189] on link "edit Bearbeiten" at bounding box center [441, 190] width 71 height 19
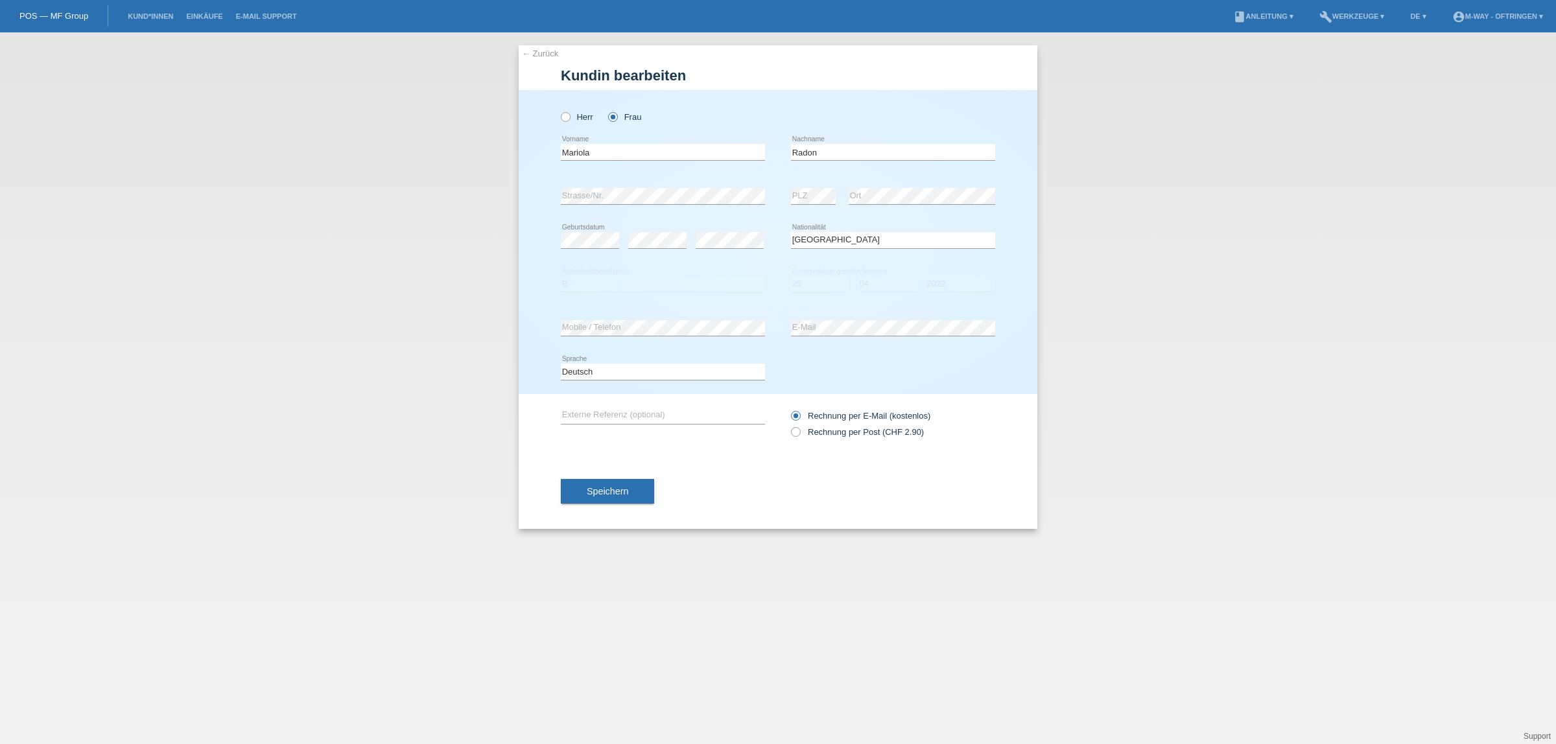
select select "PL"
select select "B"
select select "25"
select select "04"
select select "2022"
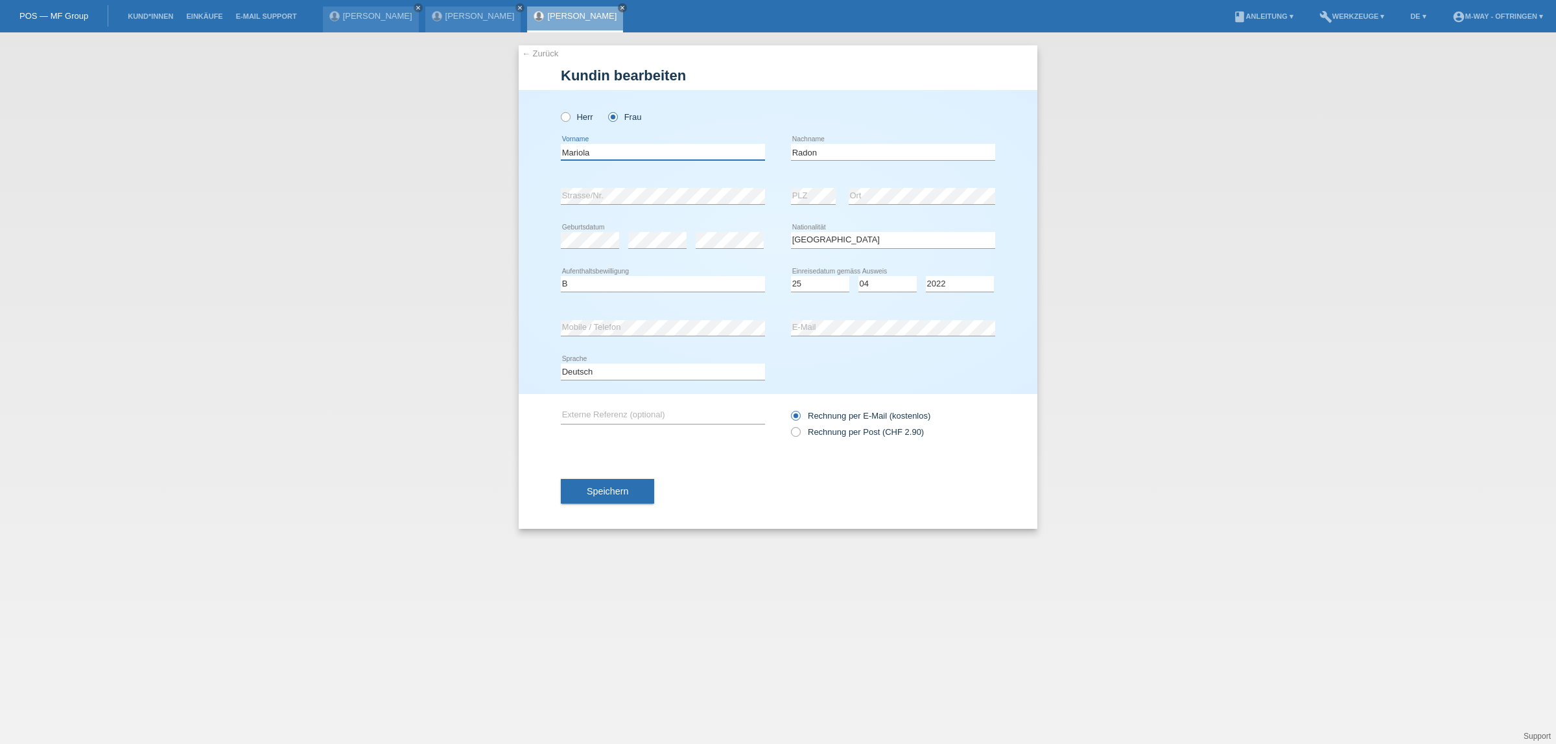
click at [626, 152] on input "Mariola" at bounding box center [663, 152] width 204 height 16
type input "[PERSON_NAME]"
click at [586, 494] on button "Speichern" at bounding box center [607, 491] width 93 height 25
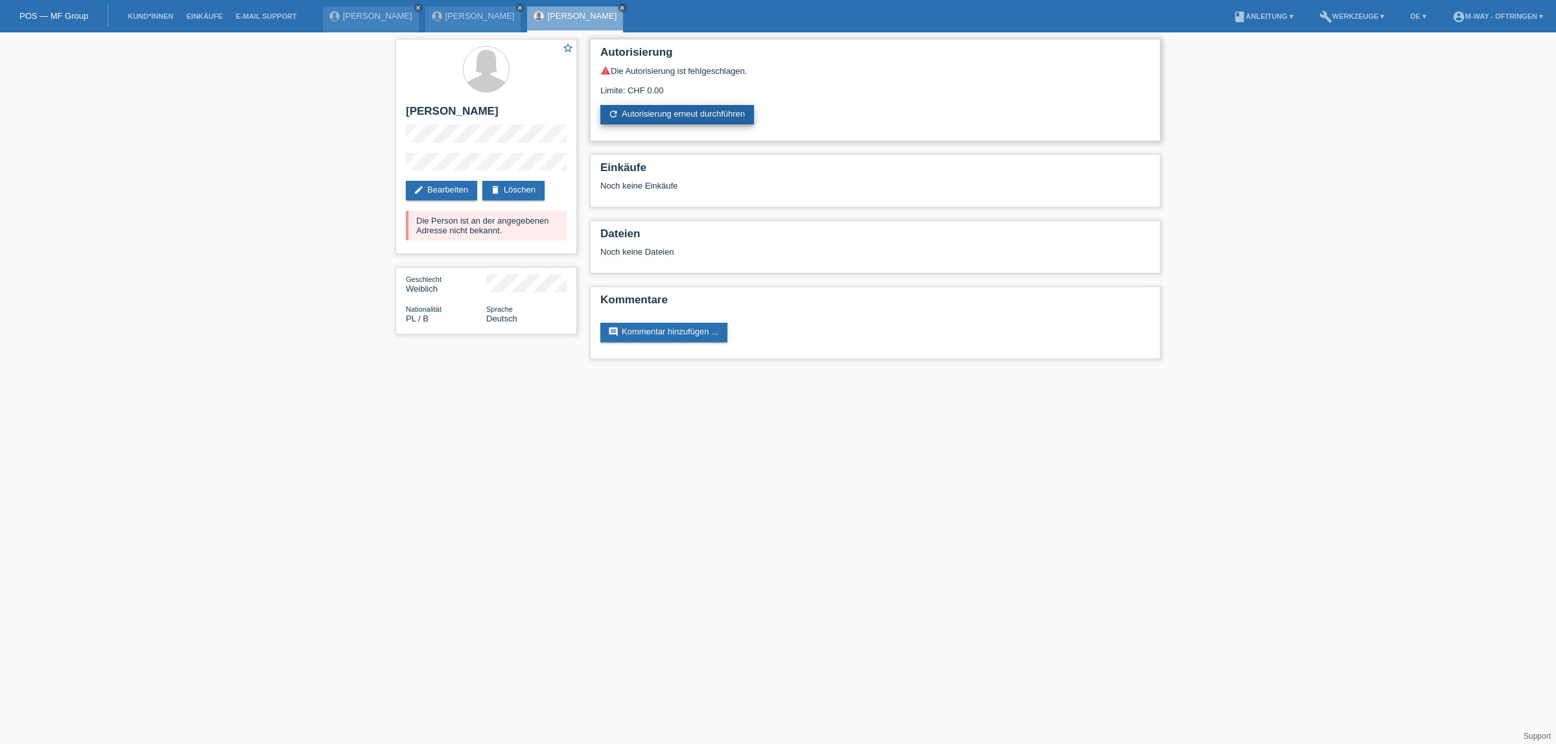
click at [704, 107] on link "refresh Autorisierung erneut durchführen" at bounding box center [677, 114] width 154 height 19
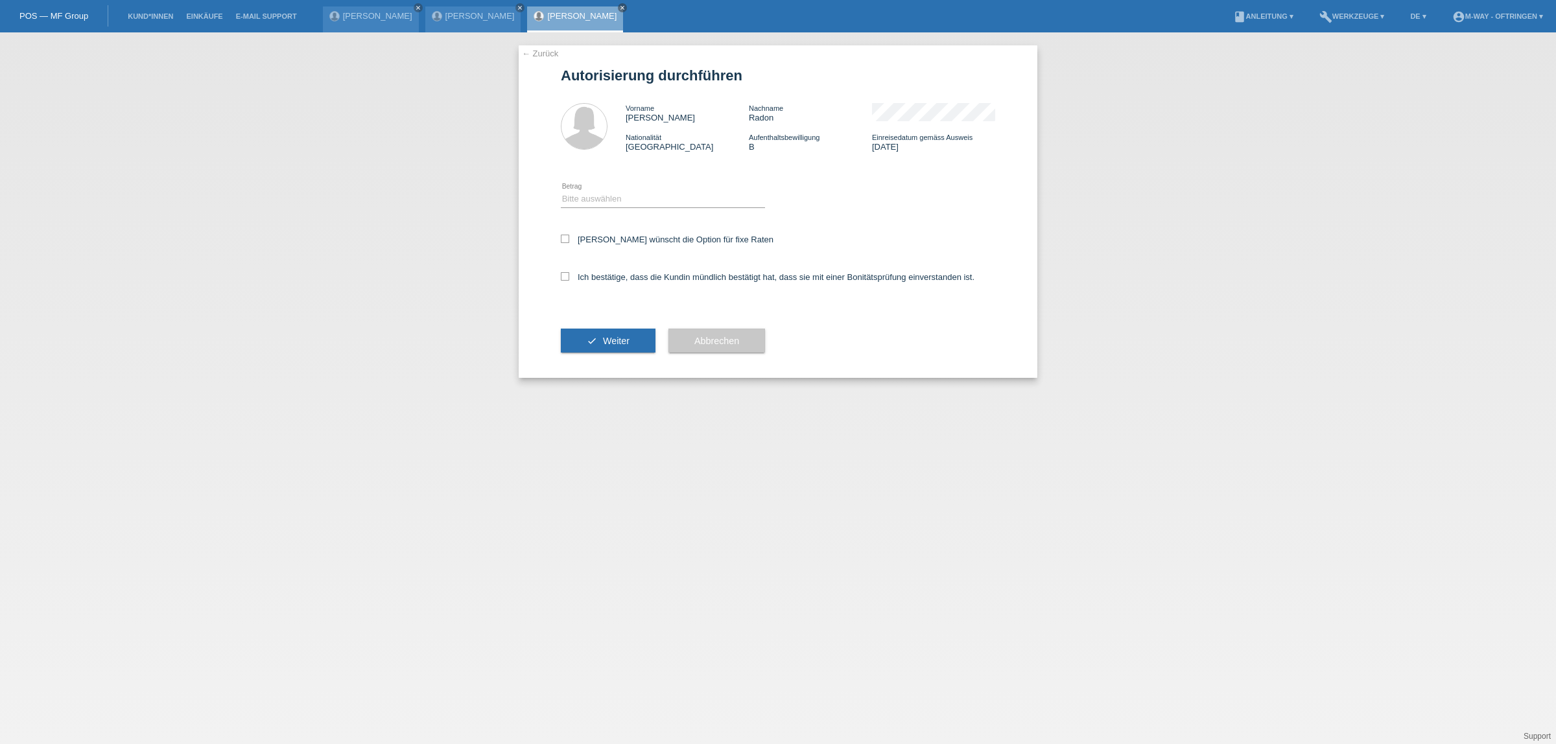
click at [640, 189] on div "Bitte auswählen CHF 1.00 - CHF 499.00 CHF 500.00 - CHF 1'999.00 CHF 2'000.00 - …" at bounding box center [663, 200] width 204 height 44
click at [633, 198] on select "Bitte auswählen CHF 1.00 - CHF 499.00 CHF 500.00 - CHF 1'999.00 CHF 2'000.00 - …" at bounding box center [663, 199] width 204 height 16
select select "3"
click at [561, 191] on select "Bitte auswählen CHF 1.00 - CHF 499.00 CHF 500.00 - CHF 1'999.00 CHF 2'000.00 - …" at bounding box center [663, 199] width 204 height 16
click at [560, 234] on div "← Zurück Autorisierung durchführen Vorname [PERSON_NAME] Nachname Radon Nationa…" at bounding box center [778, 211] width 519 height 333
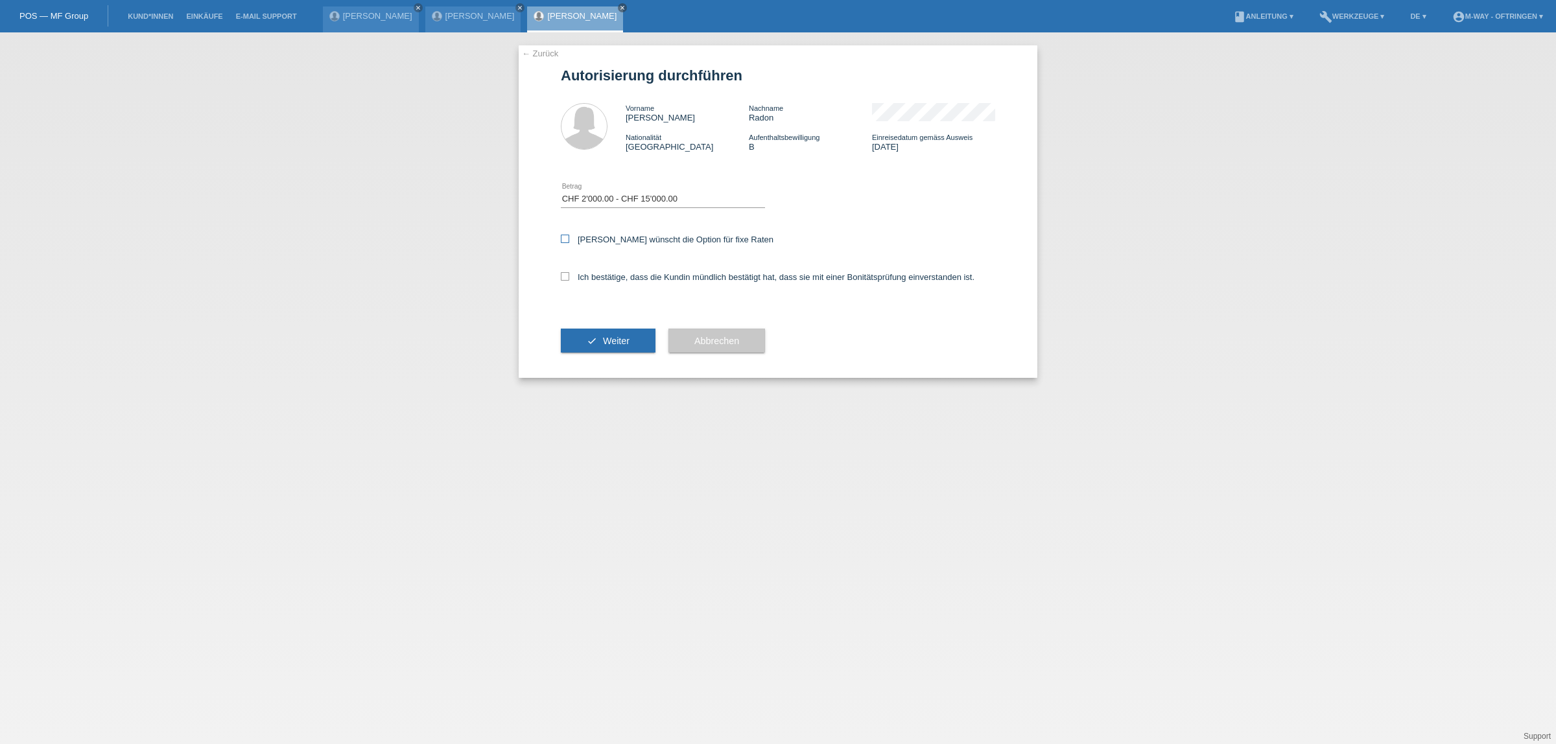
click at [565, 237] on icon at bounding box center [565, 239] width 8 height 8
click at [565, 237] on input "[PERSON_NAME] wünscht die Option für fixe Raten" at bounding box center [565, 239] width 8 height 8
checkbox input "true"
click at [565, 276] on icon at bounding box center [565, 276] width 8 height 8
click at [565, 276] on input "Ich bestätige, dass die Kundin mündlich bestätigt hat, dass sie mit einer Bonit…" at bounding box center [565, 276] width 8 height 8
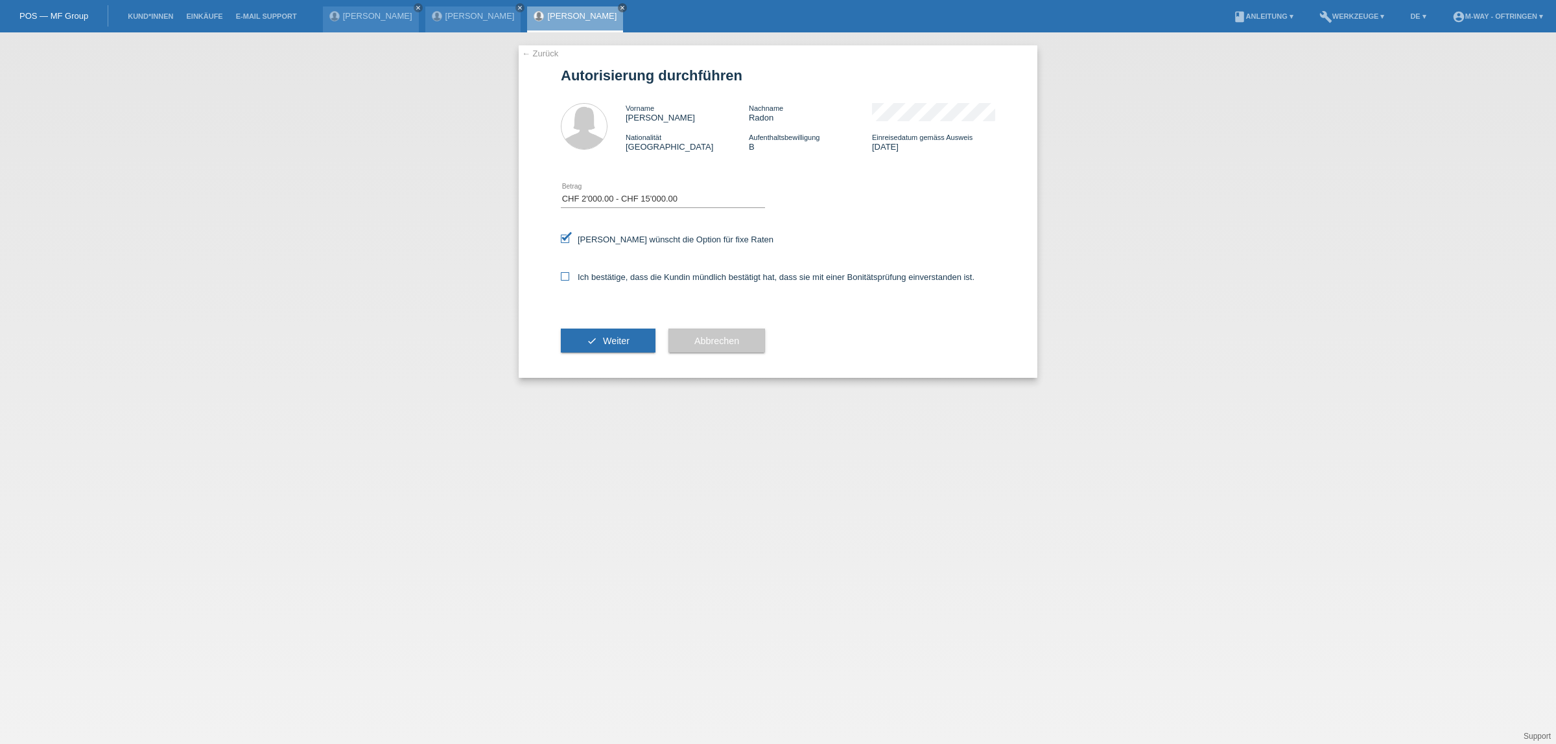
checkbox input "true"
click at [575, 333] on button "check Weiter" at bounding box center [608, 341] width 95 height 25
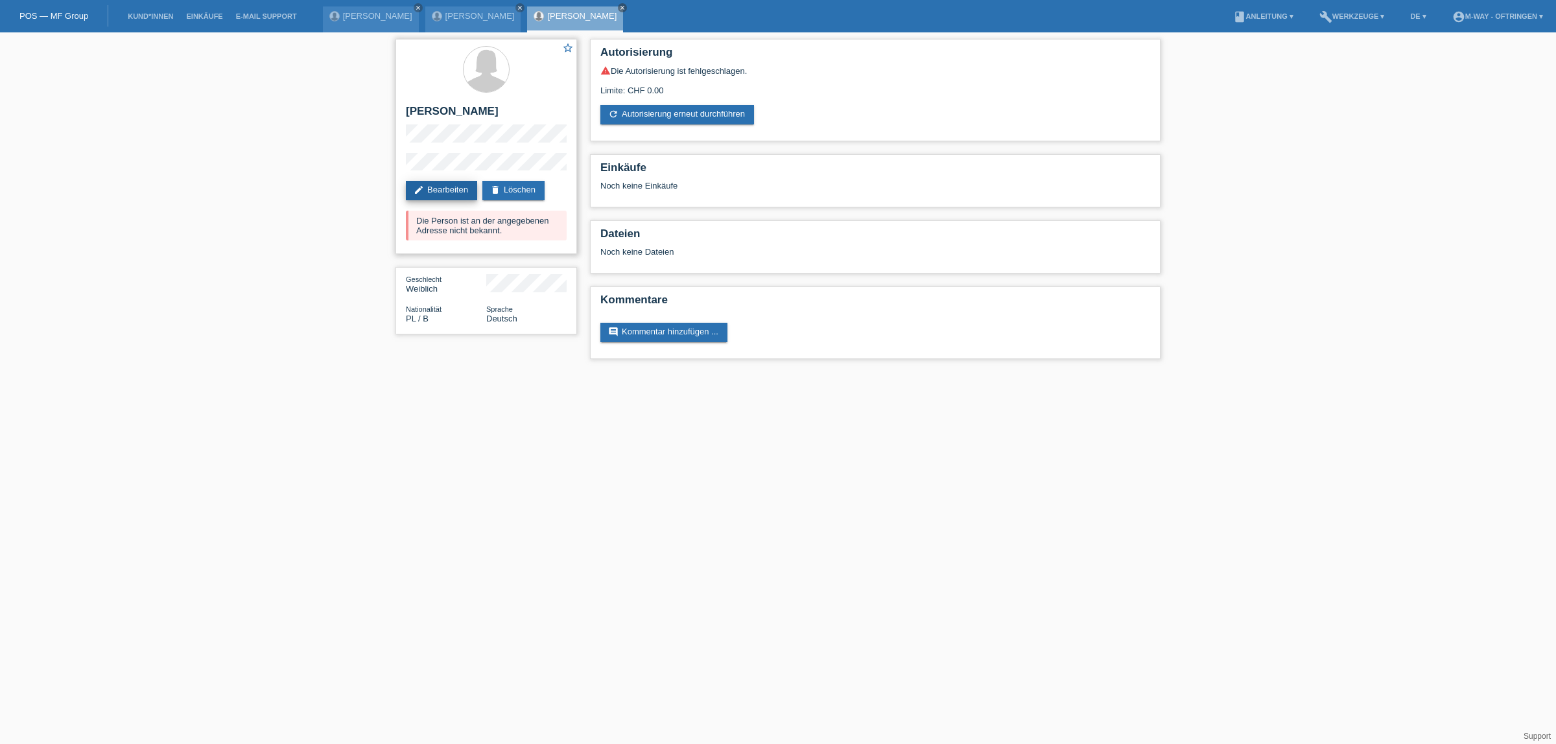
click at [443, 189] on link "edit Bearbeiten" at bounding box center [441, 190] width 71 height 19
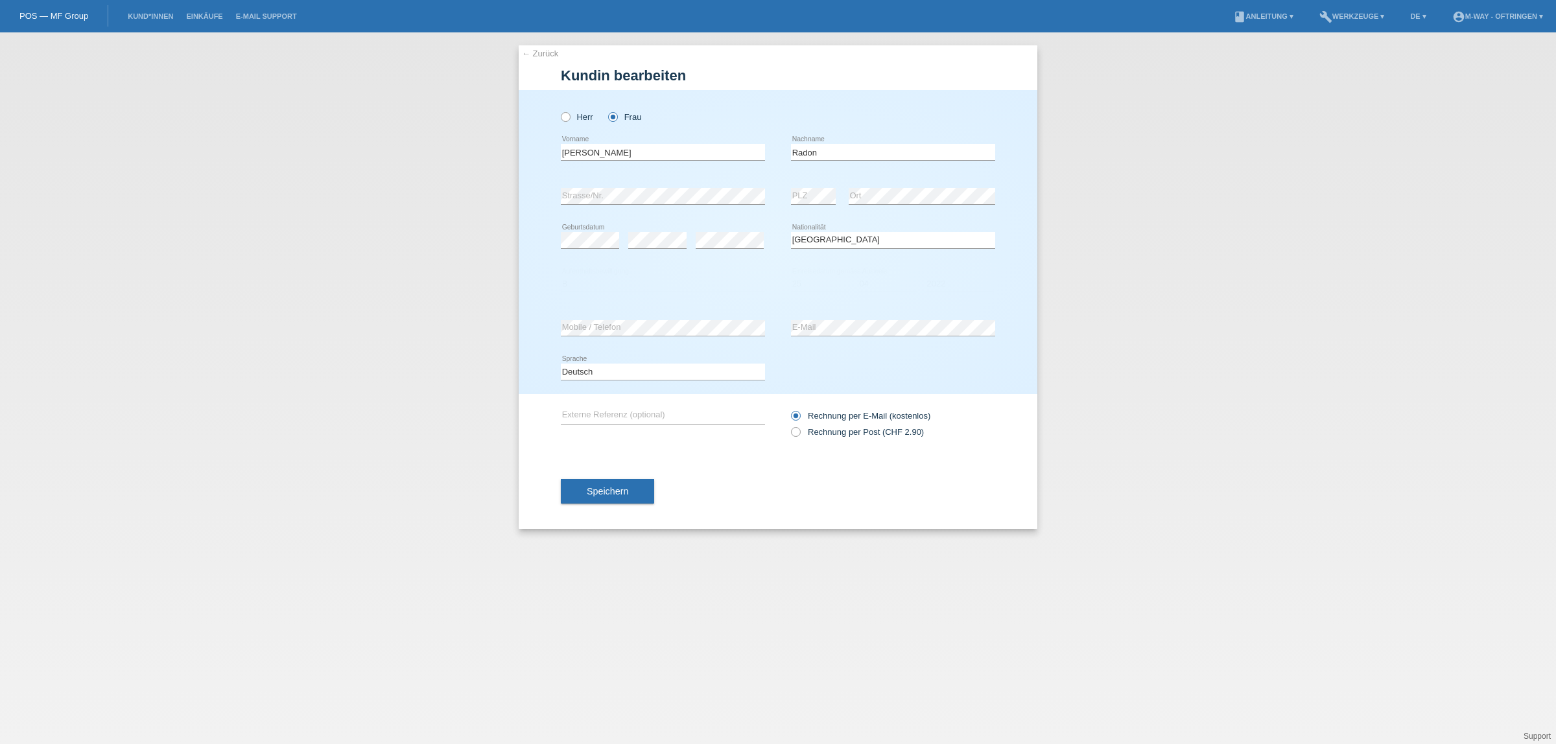
select select "PL"
select select "B"
select select "25"
select select "04"
select select "2022"
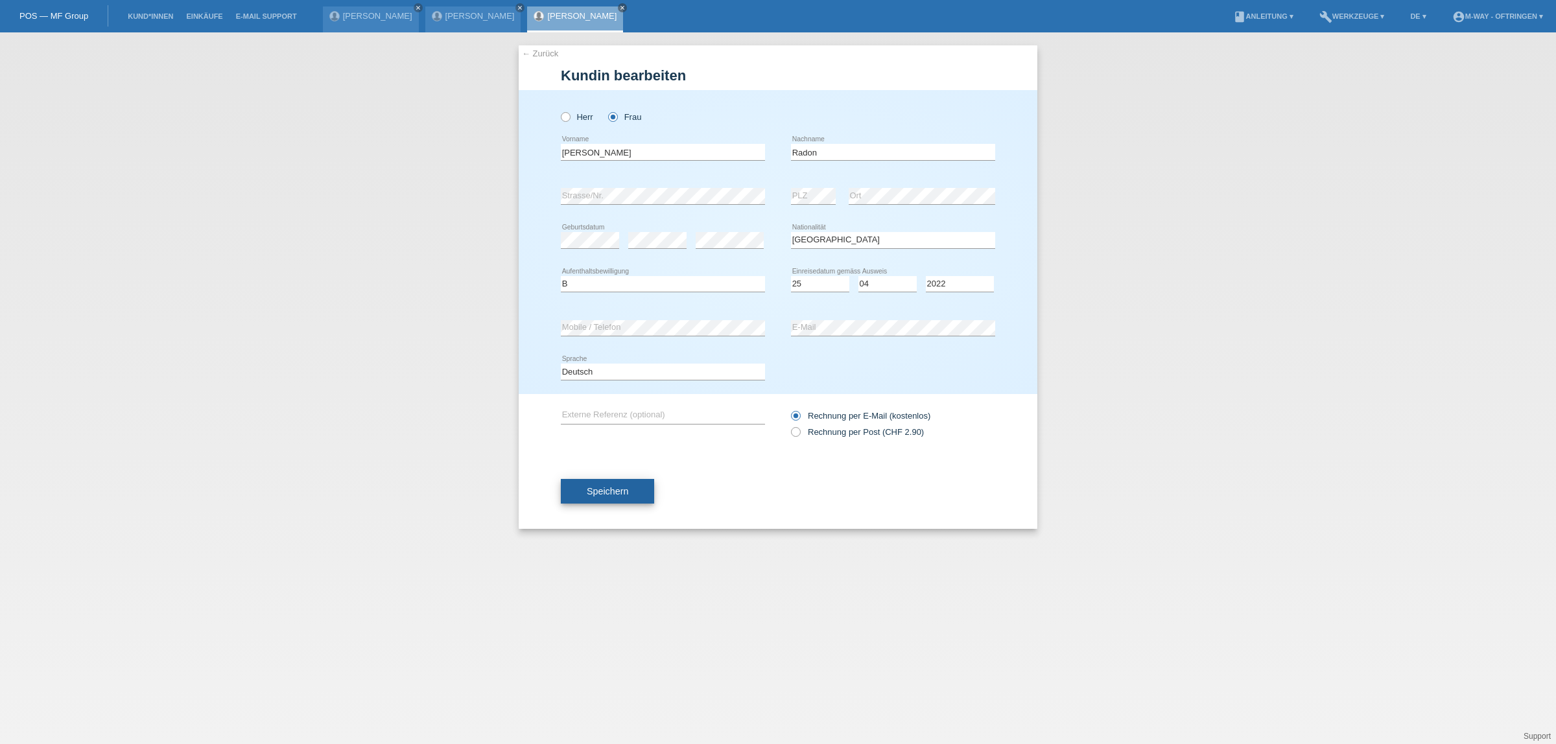
click at [584, 491] on button "Speichern" at bounding box center [607, 491] width 93 height 25
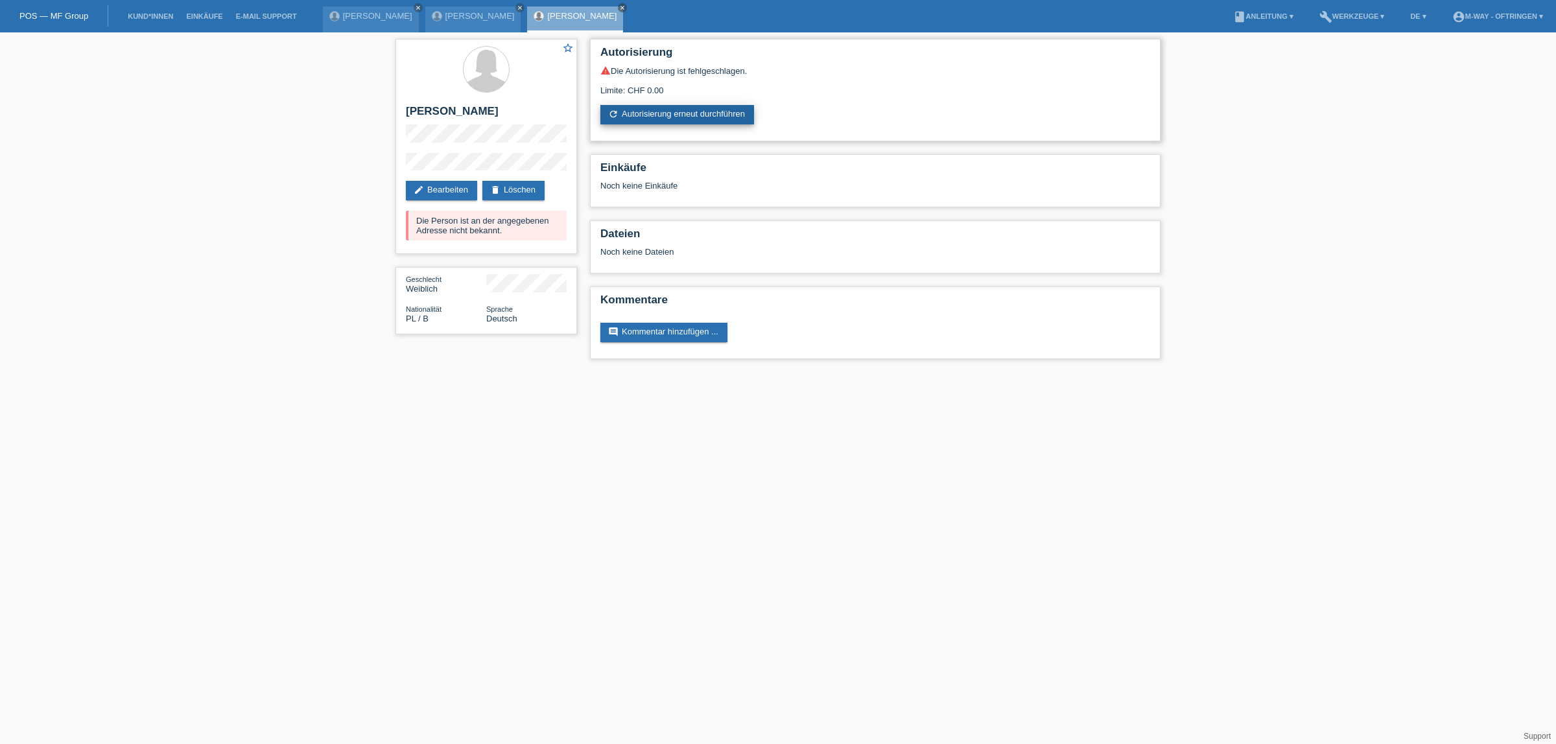
click at [678, 112] on link "refresh Autorisierung erneut durchführen" at bounding box center [677, 114] width 154 height 19
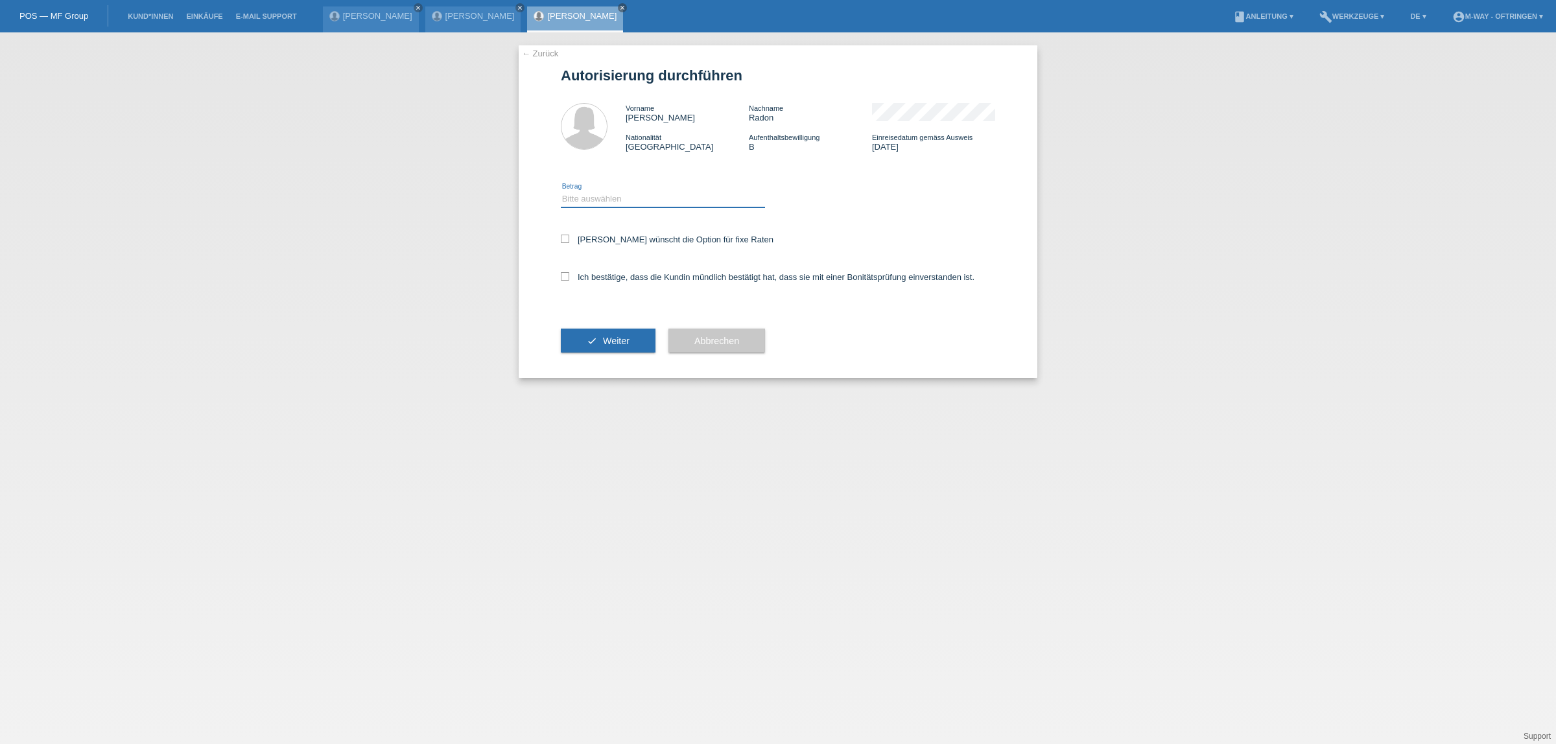
click at [621, 198] on select "Bitte auswählen CHF 1.00 - CHF 499.00 CHF 500.00 - CHF 1'999.00 CHF 2'000.00 - …" at bounding box center [663, 199] width 204 height 16
select select "2"
click at [561, 191] on select "Bitte auswählen CHF 1.00 - CHF 499.00 CHF 500.00 - CHF 1'999.00 CHF 2'000.00 - …" at bounding box center [663, 199] width 204 height 16
click at [566, 231] on div "[PERSON_NAME] wünscht die Option für fixe Raten" at bounding box center [778, 241] width 434 height 38
click at [563, 238] on icon at bounding box center [565, 239] width 8 height 8
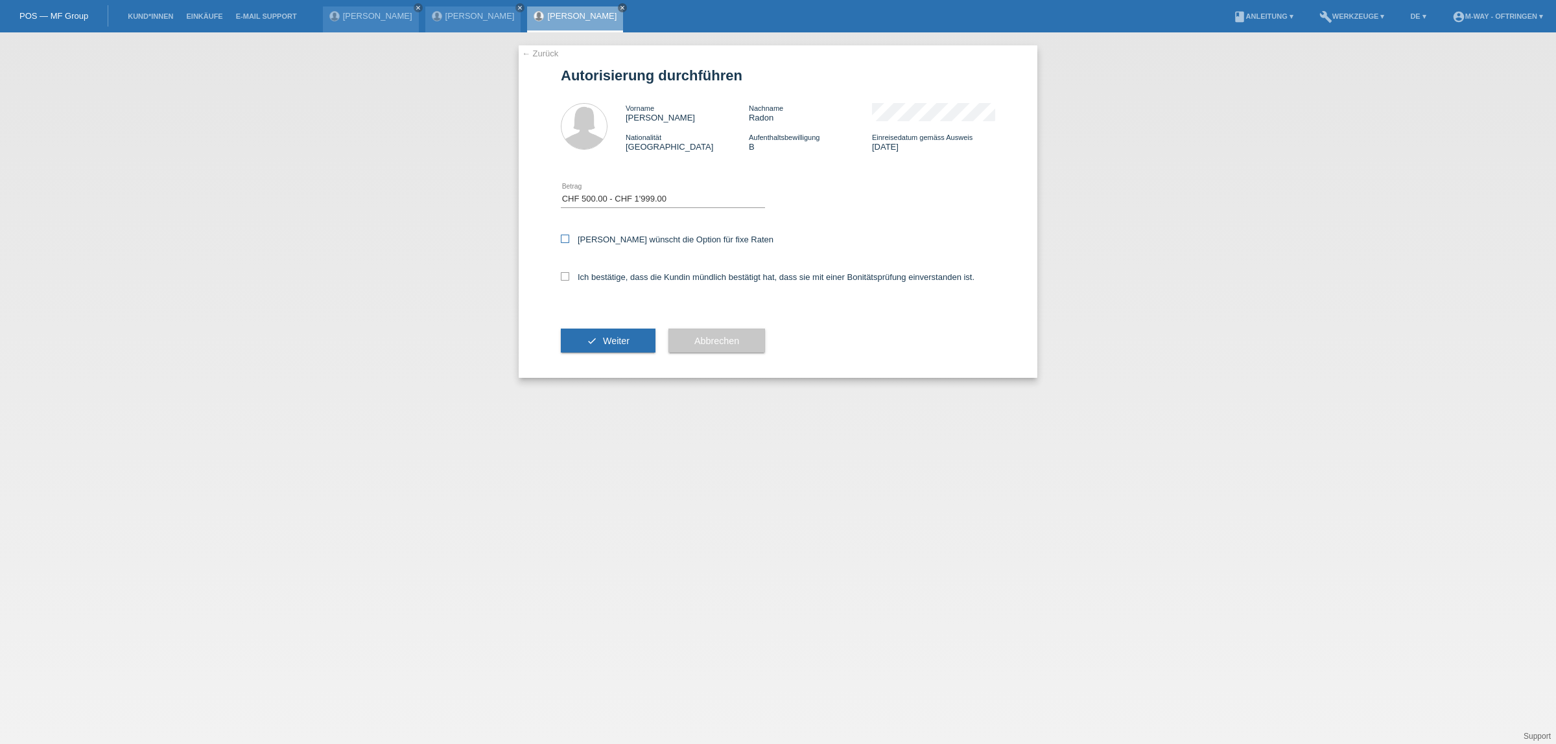
click at [563, 238] on input "[PERSON_NAME] wünscht die Option für fixe Raten" at bounding box center [565, 239] width 8 height 8
checkbox input "true"
click at [565, 276] on icon at bounding box center [565, 276] width 8 height 8
click at [565, 276] on input "Ich bestätige, dass die Kundin mündlich bestätigt hat, dass sie mit einer Bonit…" at bounding box center [565, 276] width 8 height 8
checkbox input "true"
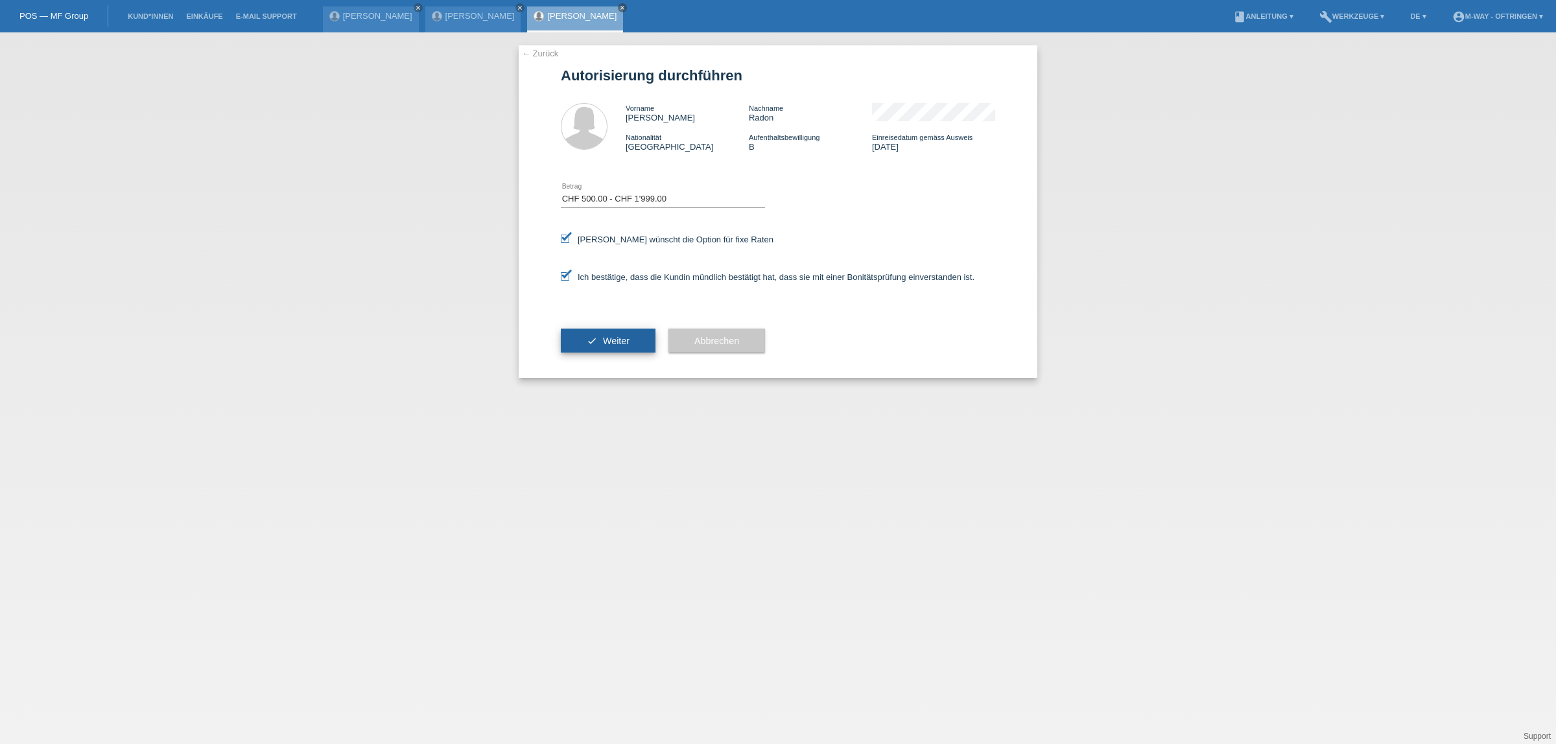
click at [571, 338] on button "check Weiter" at bounding box center [608, 341] width 95 height 25
